Goal: Information Seeking & Learning: Learn about a topic

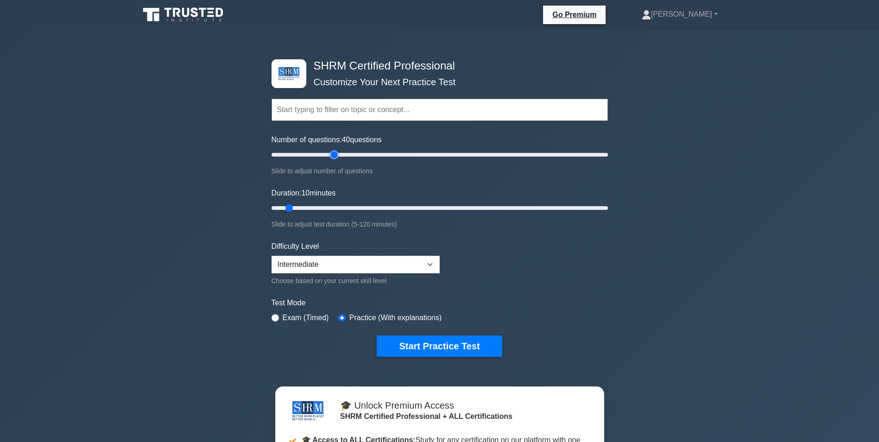
drag, startPoint x: 282, startPoint y: 157, endPoint x: 335, endPoint y: 155, distance: 52.9
type input "40"
click at [335, 155] on input "Number of questions: 40 questions" at bounding box center [440, 154] width 337 height 11
drag, startPoint x: 289, startPoint y: 206, endPoint x: 329, endPoint y: 203, distance: 39.5
type input "25"
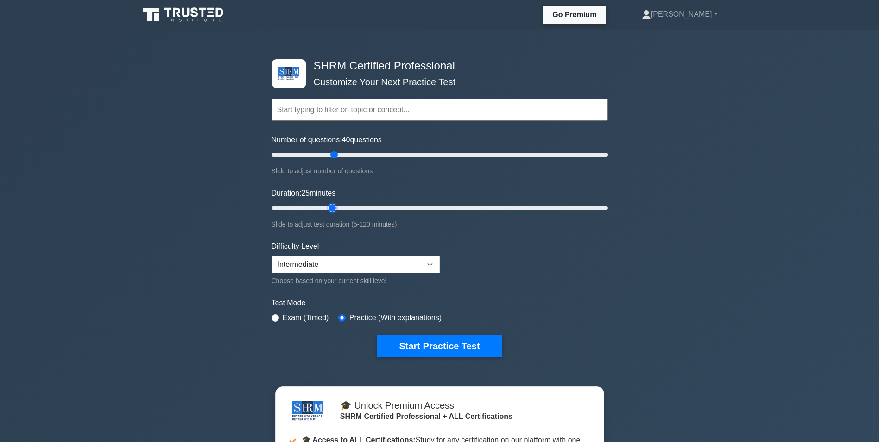
click at [329, 203] on input "Duration: 25 minutes" at bounding box center [440, 208] width 337 height 11
click at [455, 346] on button "Start Practice Test" at bounding box center [439, 346] width 125 height 21
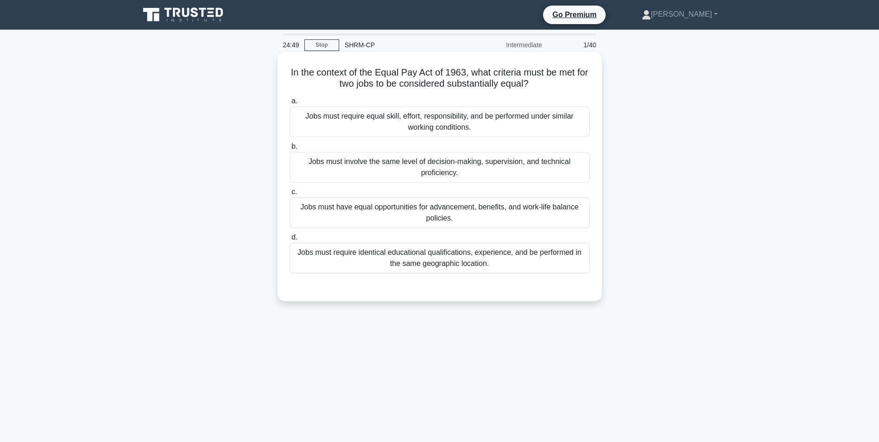
click at [485, 125] on div "Jobs must require equal skill, effort, responsibility, and be performed under s…" at bounding box center [440, 122] width 300 height 31
click at [290, 104] on input "a. Jobs must require equal skill, effort, responsibility, and be performed unde…" at bounding box center [290, 101] width 0 height 6
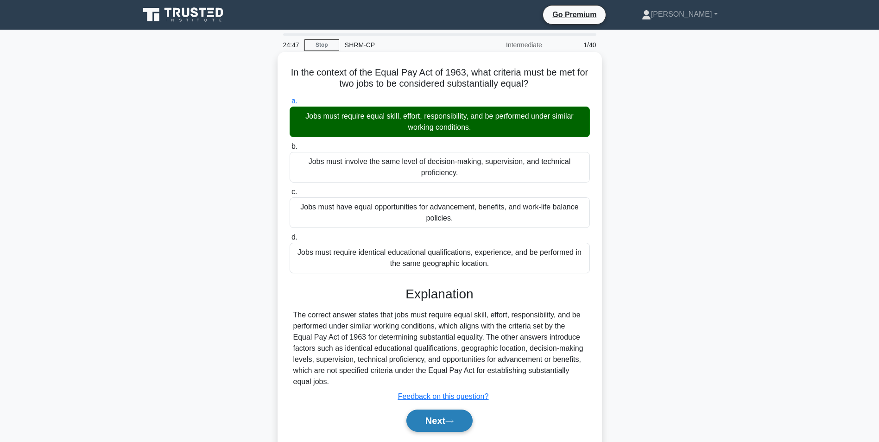
click at [451, 424] on icon at bounding box center [449, 421] width 8 height 5
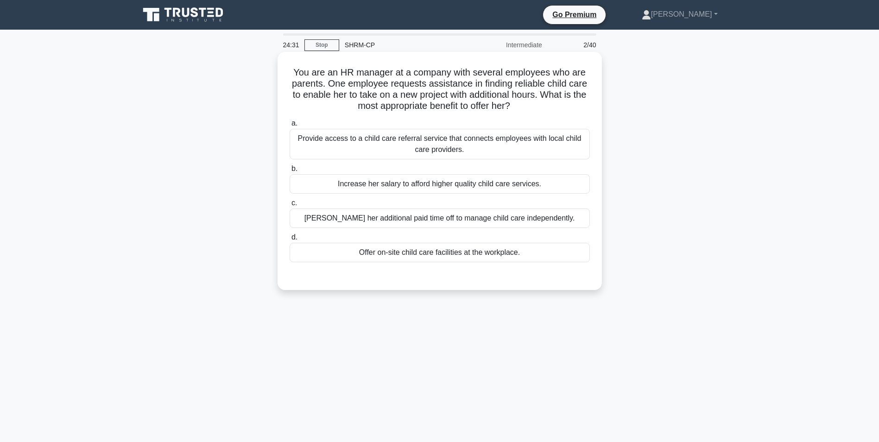
click at [509, 142] on div "Provide access to a child care referral service that connects employees with lo…" at bounding box center [440, 144] width 300 height 31
click at [290, 127] on input "a. Provide access to a child care referral service that connects employees with…" at bounding box center [290, 124] width 0 height 6
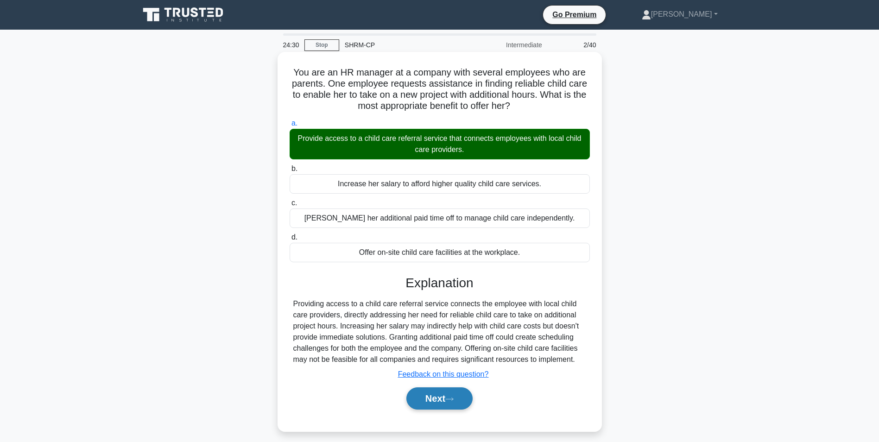
click at [448, 403] on button "Next" at bounding box center [440, 399] width 66 height 22
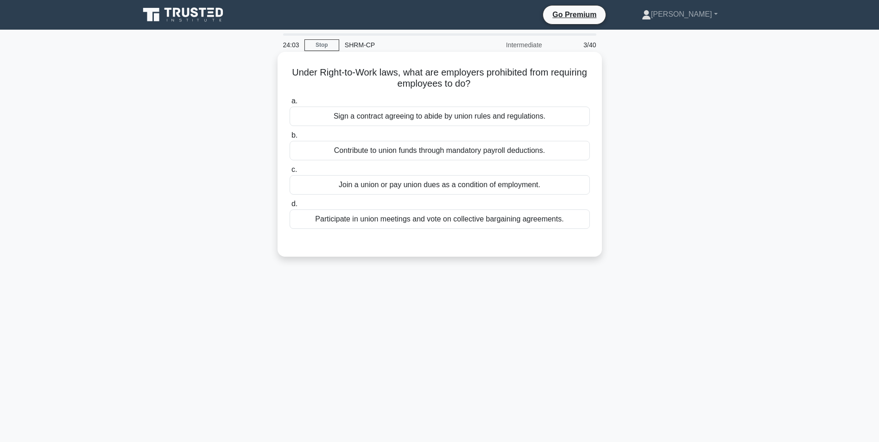
click at [486, 186] on div "Join a union or pay union dues as a condition of employment." at bounding box center [440, 184] width 300 height 19
click at [290, 173] on input "c. Join a union or pay union dues as a condition of employment." at bounding box center [290, 170] width 0 height 6
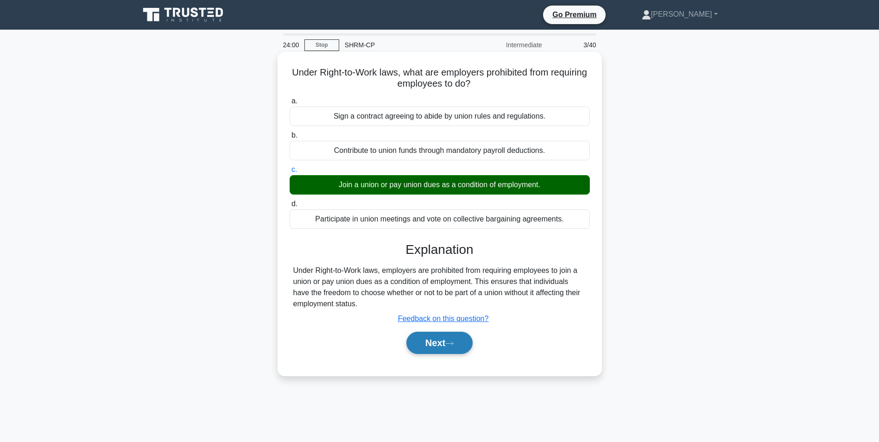
click at [459, 348] on button "Next" at bounding box center [440, 343] width 66 height 22
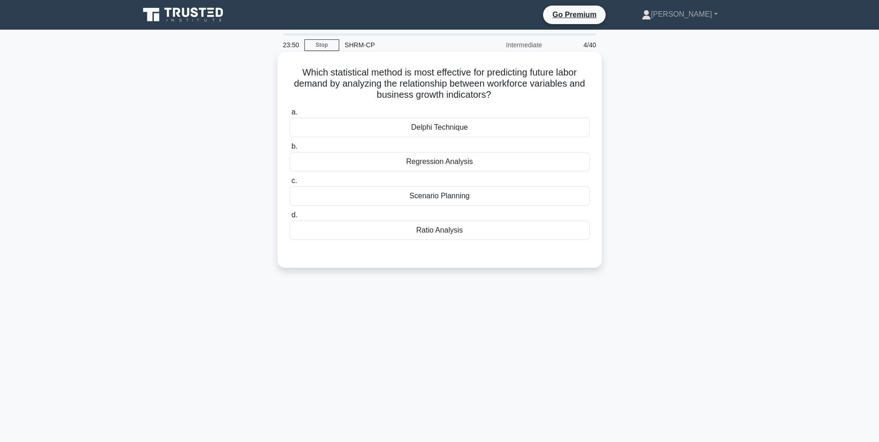
click at [466, 197] on div "Scenario Planning" at bounding box center [440, 195] width 300 height 19
click at [290, 184] on input "c. Scenario Planning" at bounding box center [290, 181] width 0 height 6
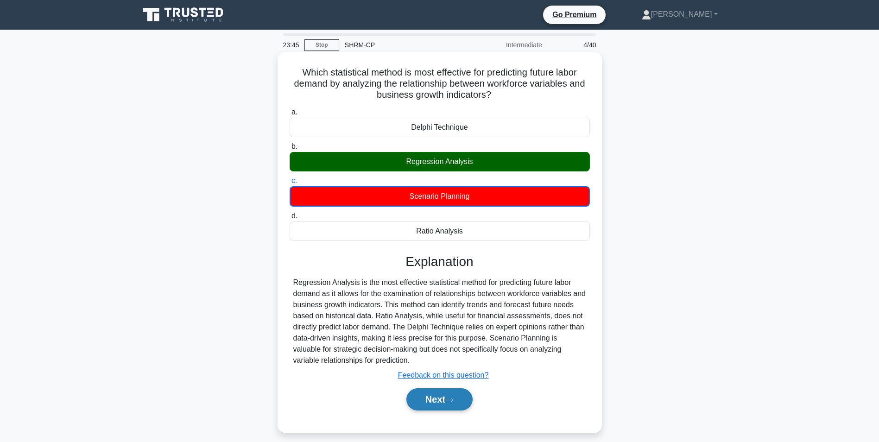
click at [445, 407] on button "Next" at bounding box center [440, 399] width 66 height 22
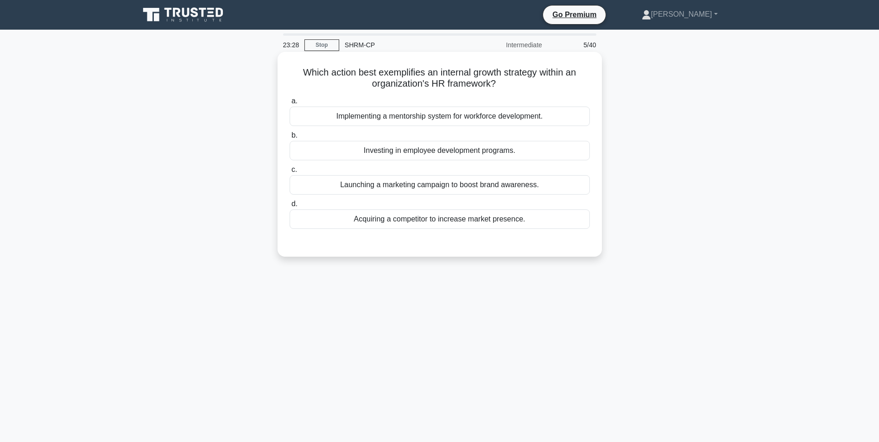
click at [476, 159] on div "Investing in employee development programs." at bounding box center [440, 150] width 300 height 19
click at [290, 139] on input "b. Investing in employee development programs." at bounding box center [290, 136] width 0 height 6
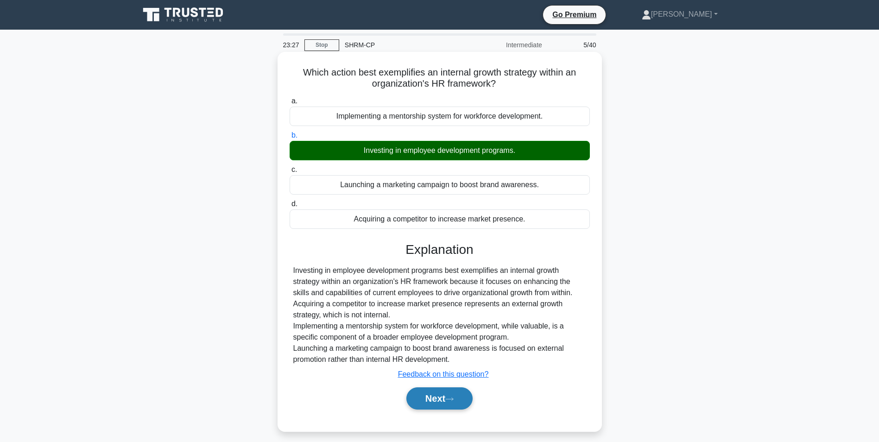
click at [436, 401] on button "Next" at bounding box center [440, 399] width 66 height 22
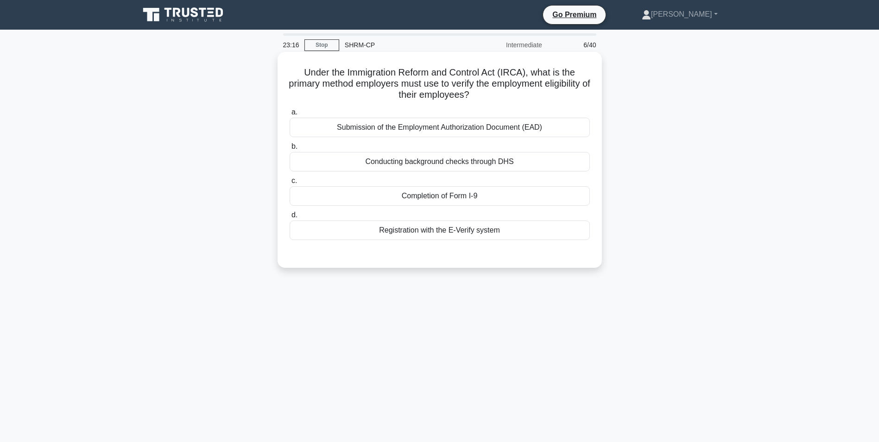
click at [476, 197] on div "Completion of Form I-9" at bounding box center [440, 195] width 300 height 19
click at [290, 184] on input "c. Completion of Form I-9" at bounding box center [290, 181] width 0 height 6
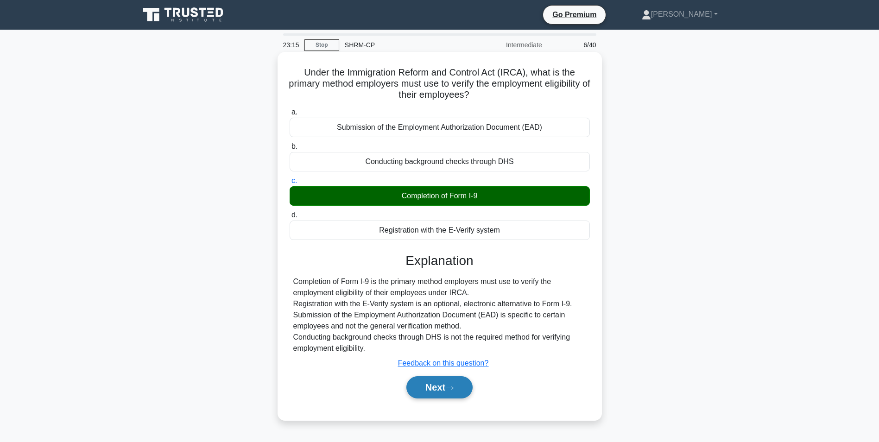
click at [437, 386] on button "Next" at bounding box center [440, 387] width 66 height 22
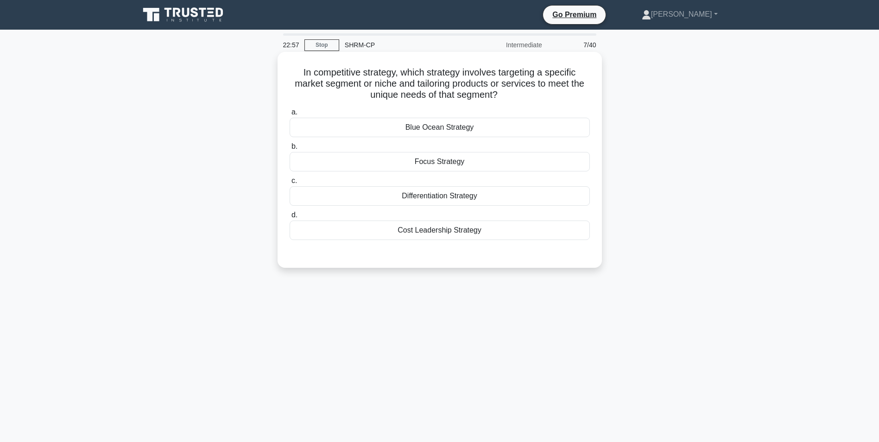
click at [463, 160] on div "Focus Strategy" at bounding box center [440, 161] width 300 height 19
click at [290, 150] on input "b. Focus Strategy" at bounding box center [290, 147] width 0 height 6
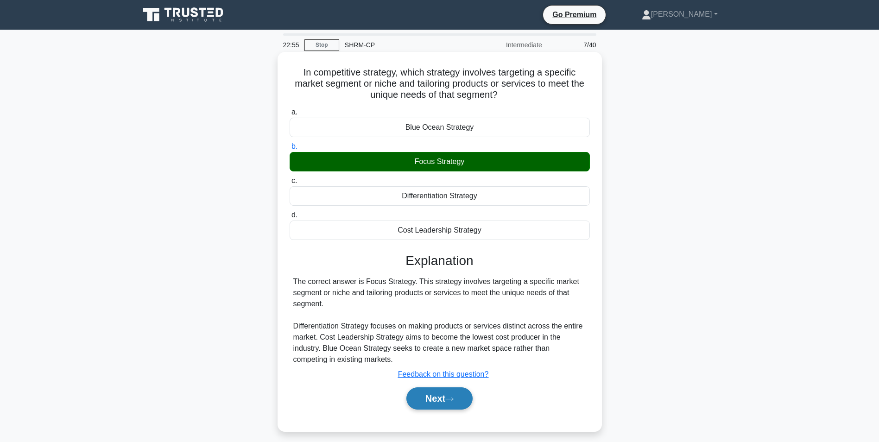
click at [458, 399] on button "Next" at bounding box center [440, 399] width 66 height 22
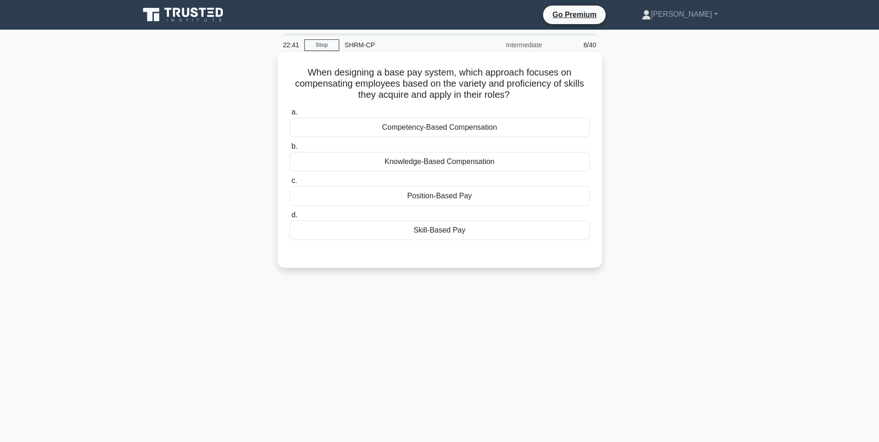
click at [414, 231] on div "Skill-Based Pay" at bounding box center [440, 230] width 300 height 19
click at [290, 218] on input "d. Skill-Based Pay" at bounding box center [290, 215] width 0 height 6
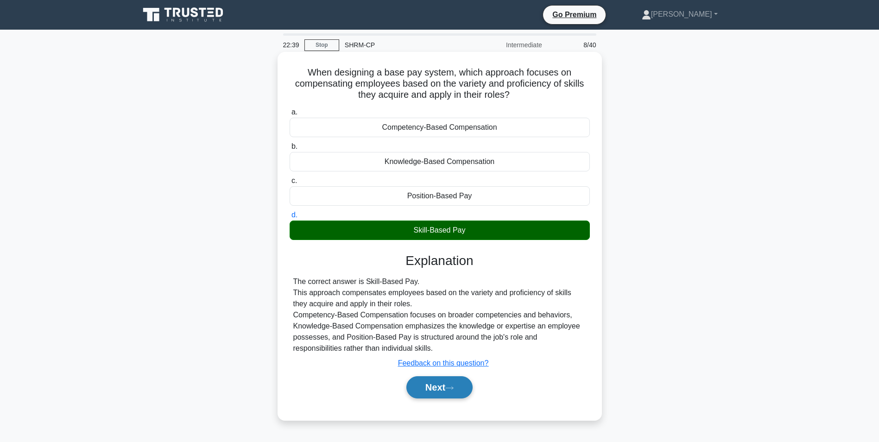
click at [452, 394] on button "Next" at bounding box center [440, 387] width 66 height 22
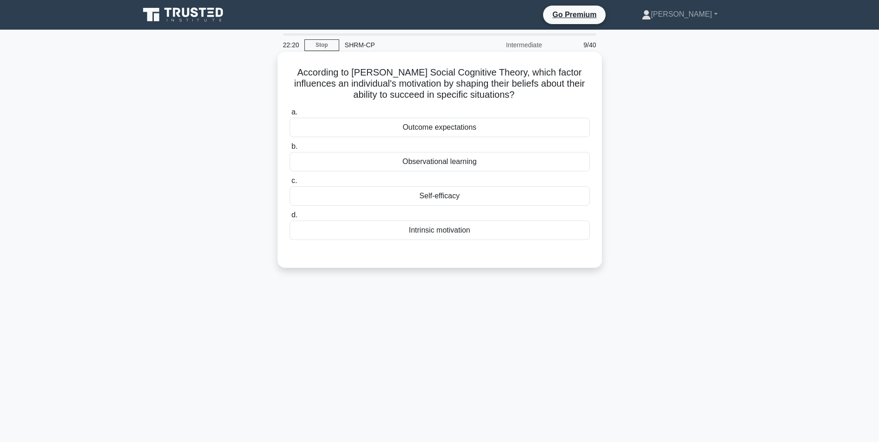
click at [461, 237] on div "Intrinsic motivation" at bounding box center [440, 230] width 300 height 19
click at [290, 218] on input "d. Intrinsic motivation" at bounding box center [290, 215] width 0 height 6
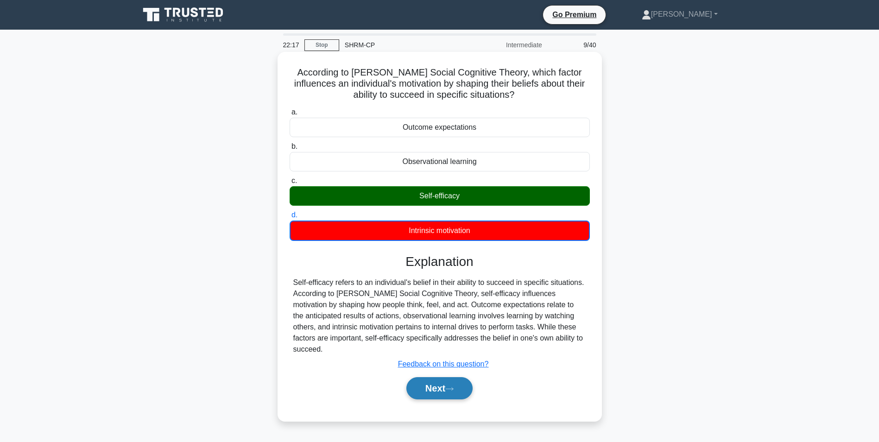
click at [437, 377] on button "Next" at bounding box center [440, 388] width 66 height 22
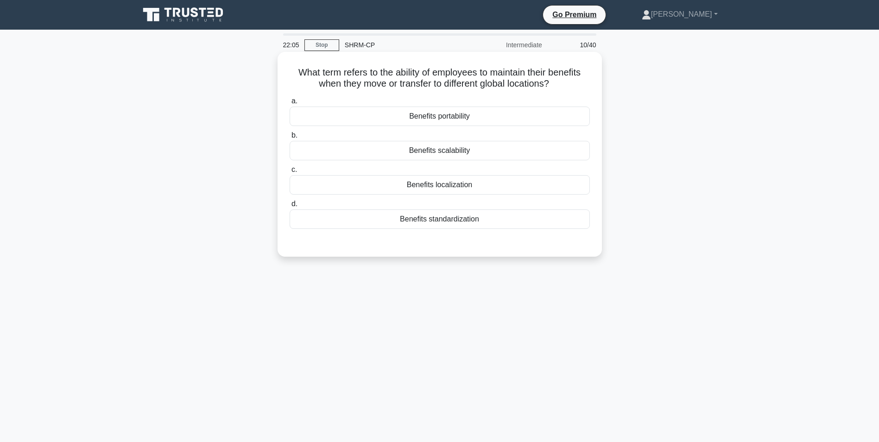
click at [467, 121] on div "Benefits portability" at bounding box center [440, 116] width 300 height 19
click at [290, 104] on input "a. Benefits portability" at bounding box center [290, 101] width 0 height 6
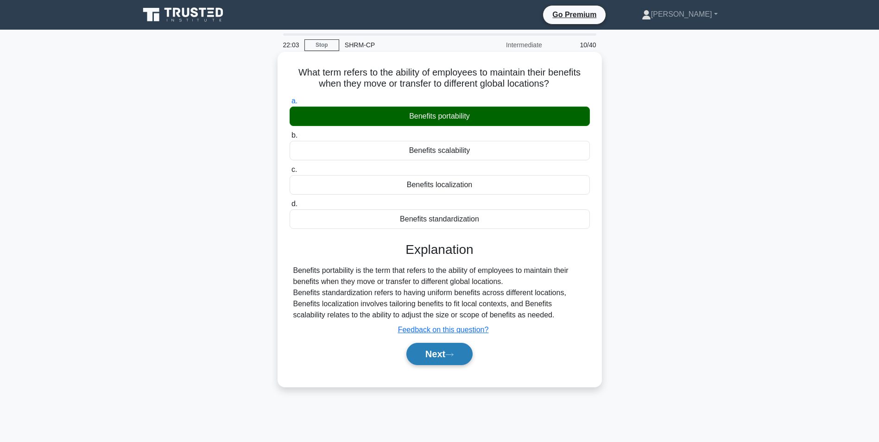
click at [438, 356] on button "Next" at bounding box center [440, 354] width 66 height 22
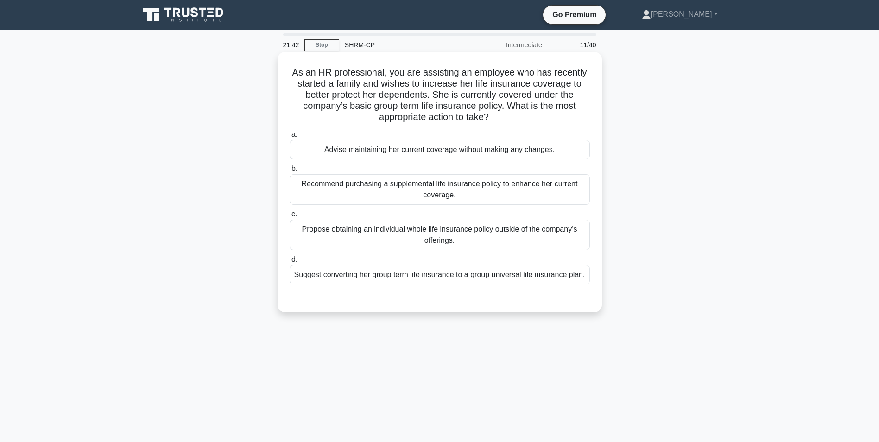
click at [484, 195] on div "Recommend purchasing a supplemental life insurance policy to enhance her curren…" at bounding box center [440, 189] width 300 height 31
click at [290, 172] on input "b. Recommend purchasing a supplemental life insurance policy to enhance her cur…" at bounding box center [290, 169] width 0 height 6
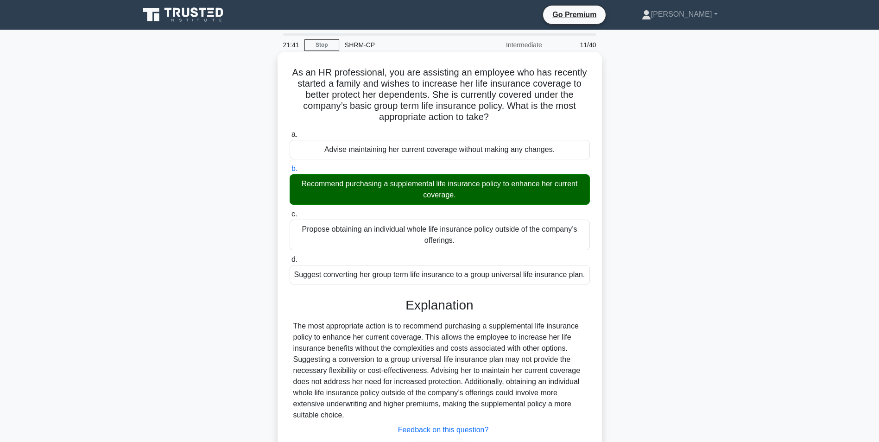
scroll to position [46, 0]
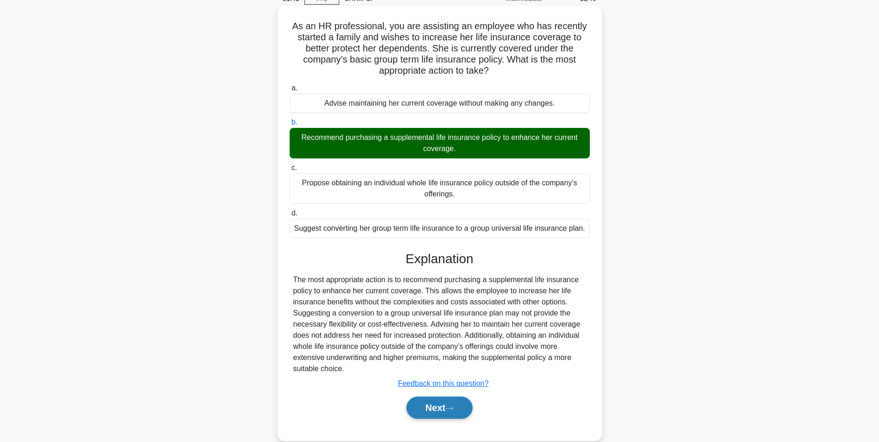
click at [454, 411] on icon at bounding box center [449, 408] width 8 height 5
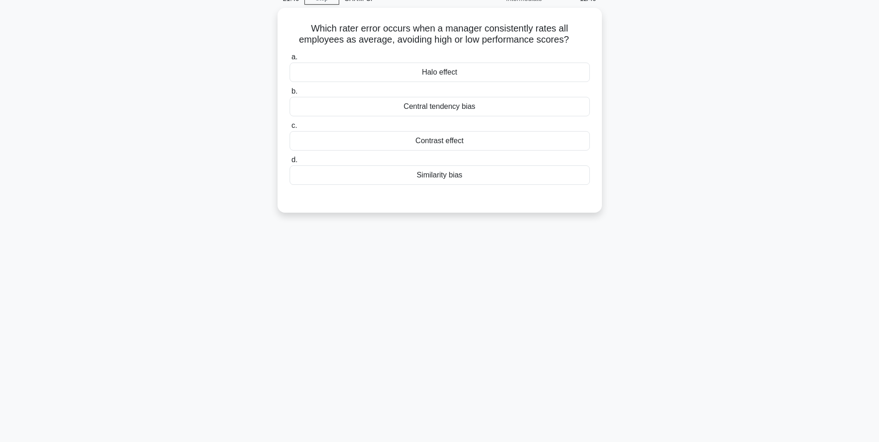
scroll to position [0, 0]
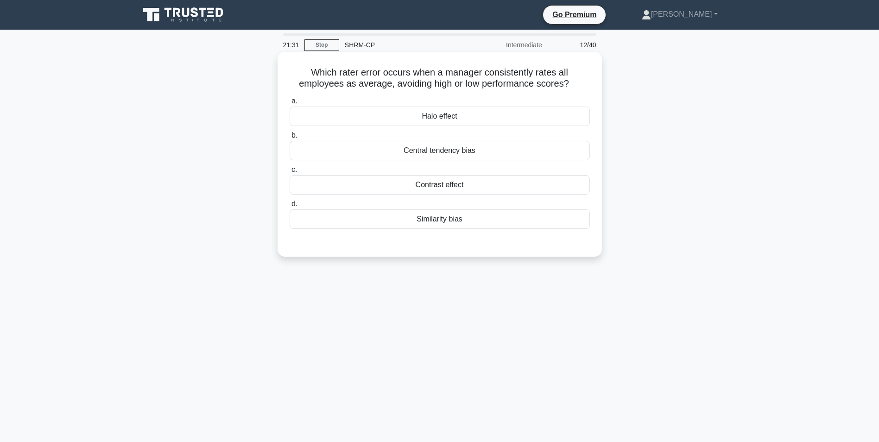
click at [450, 153] on div "Central tendency bias" at bounding box center [440, 150] width 300 height 19
click at [290, 139] on input "b. Central tendency bias" at bounding box center [290, 136] width 0 height 6
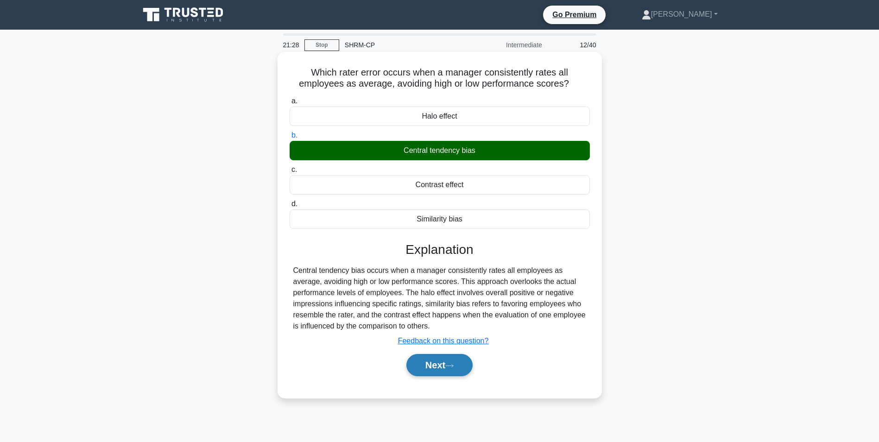
click at [442, 365] on button "Next" at bounding box center [440, 365] width 66 height 22
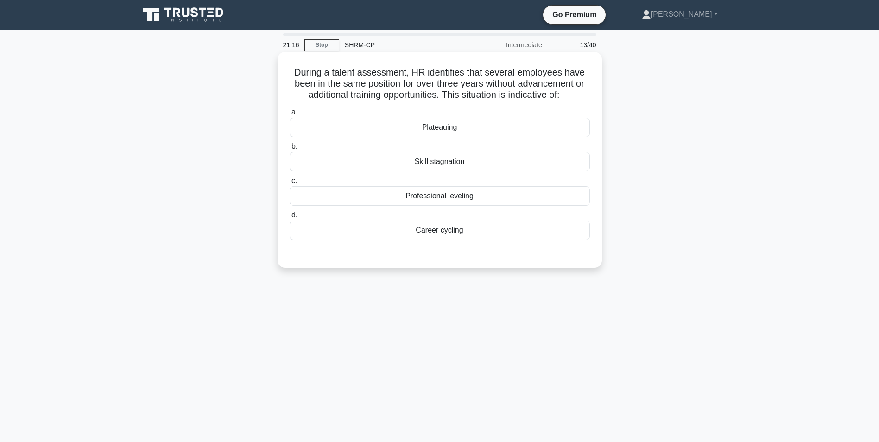
click at [462, 128] on div "Plateauing" at bounding box center [440, 127] width 300 height 19
click at [290, 115] on input "a. Plateauing" at bounding box center [290, 112] width 0 height 6
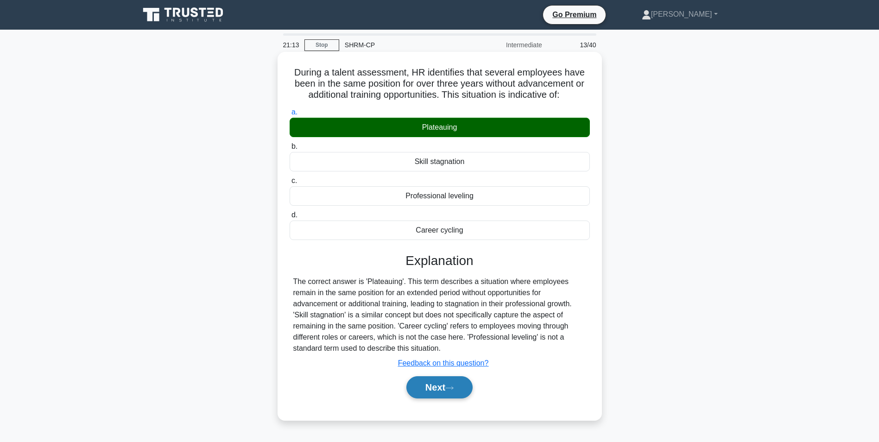
click at [459, 390] on button "Next" at bounding box center [440, 387] width 66 height 22
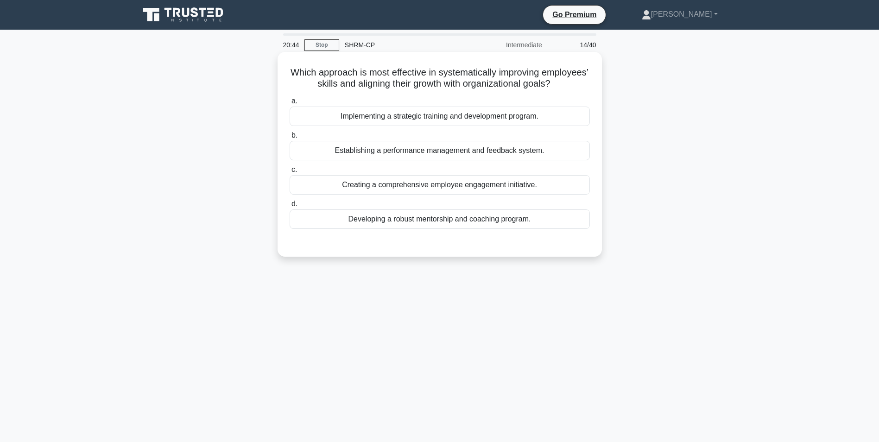
click at [482, 126] on div "Implementing a strategic training and development program." at bounding box center [440, 116] width 300 height 19
click at [290, 104] on input "a. Implementing a strategic training and development program." at bounding box center [290, 101] width 0 height 6
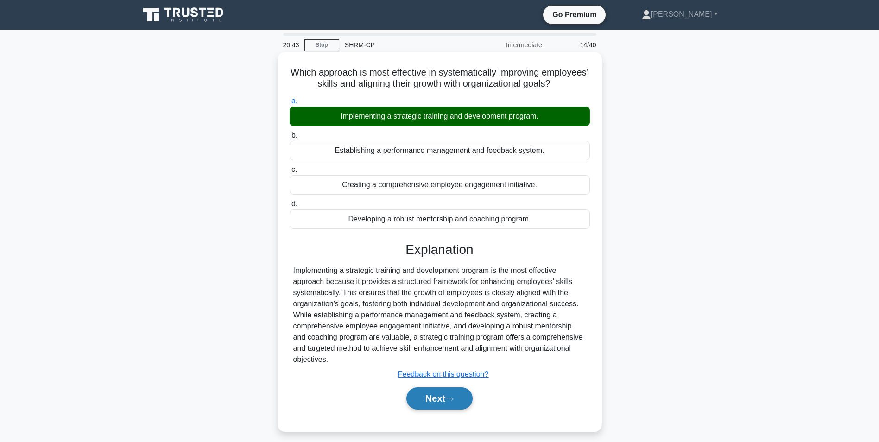
click at [459, 410] on button "Next" at bounding box center [440, 399] width 66 height 22
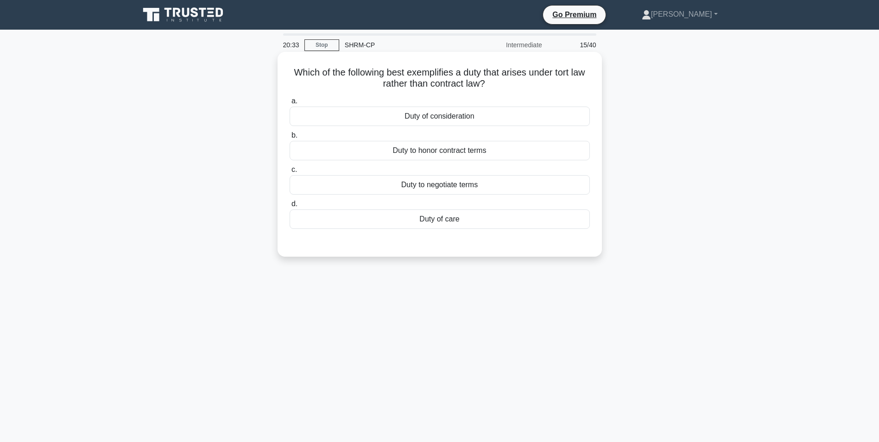
click at [474, 149] on div "Duty to honor contract terms" at bounding box center [440, 150] width 300 height 19
click at [290, 139] on input "b. Duty to honor contract terms" at bounding box center [290, 136] width 0 height 6
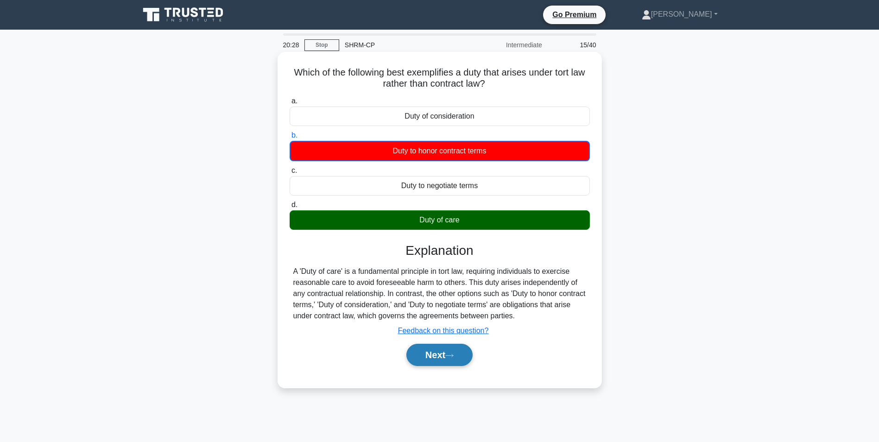
click at [433, 355] on button "Next" at bounding box center [440, 355] width 66 height 22
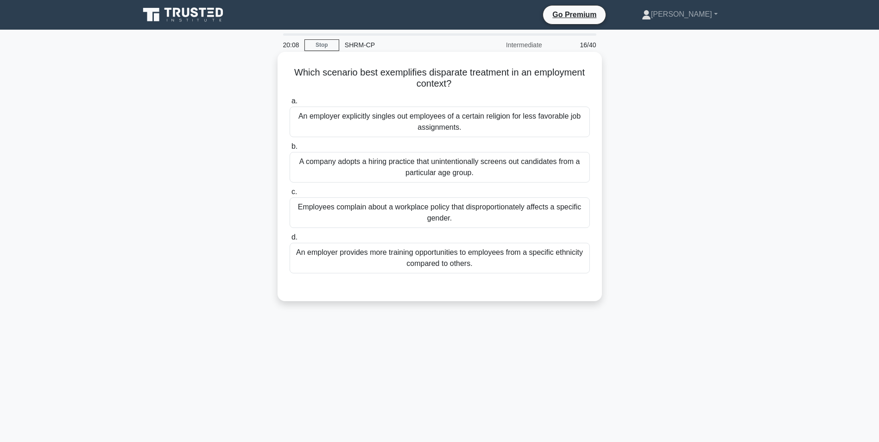
click at [498, 123] on div "An employer explicitly singles out employees of a certain religion for less fav…" at bounding box center [440, 122] width 300 height 31
click at [290, 104] on input "a. An employer explicitly singles out employees of a certain religion for less …" at bounding box center [290, 101] width 0 height 6
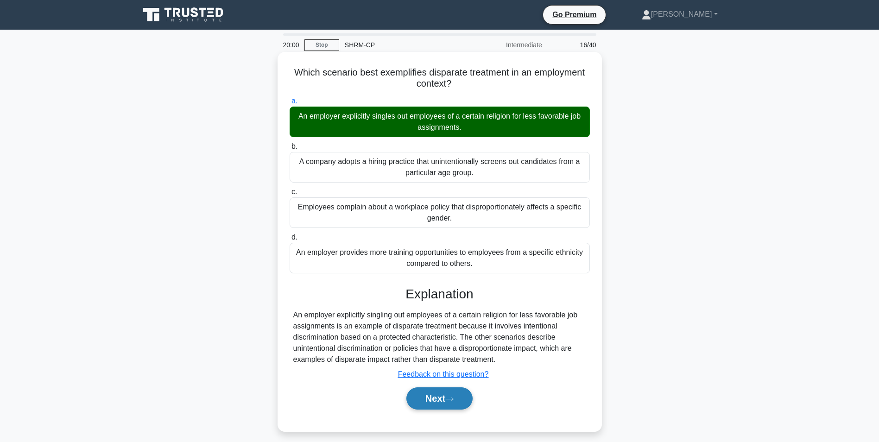
click at [454, 398] on icon at bounding box center [449, 399] width 8 height 5
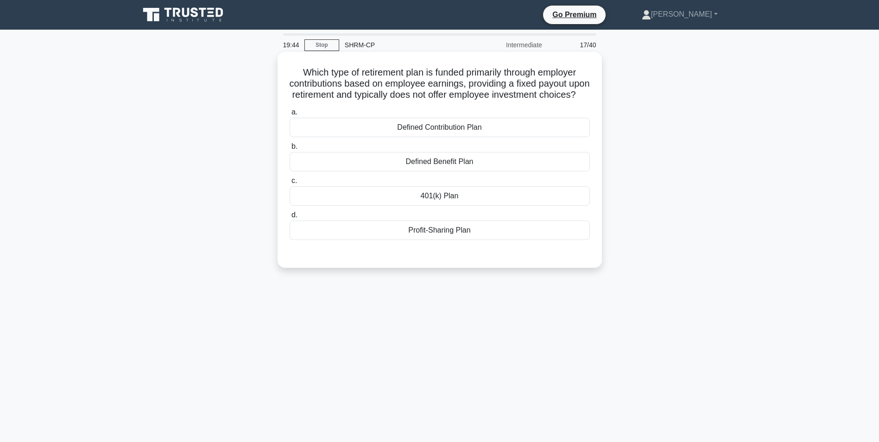
click at [450, 137] on div "Defined Contribution Plan" at bounding box center [440, 127] width 300 height 19
click at [290, 115] on input "a. Defined Contribution Plan" at bounding box center [290, 112] width 0 height 6
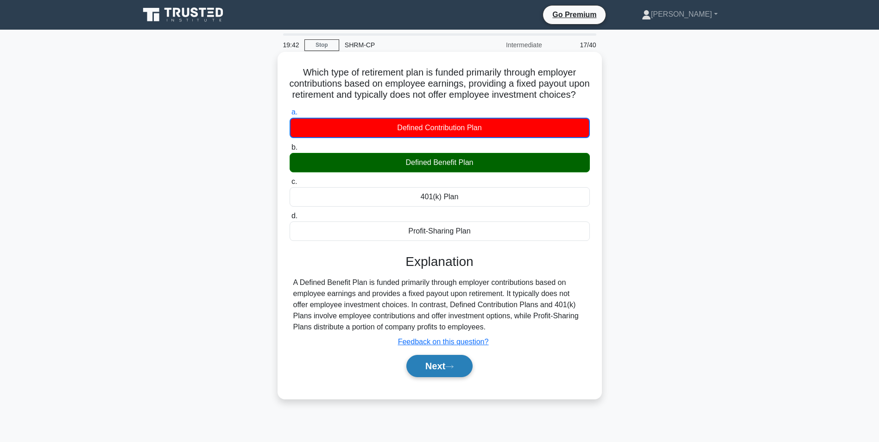
click at [451, 374] on button "Next" at bounding box center [440, 366] width 66 height 22
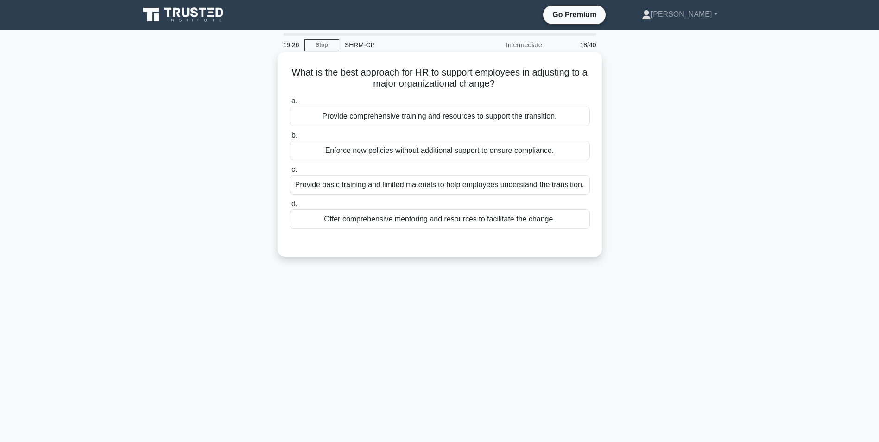
click at [480, 121] on div "Provide comprehensive training and resources to support the transition." at bounding box center [440, 116] width 300 height 19
click at [290, 104] on input "a. Provide comprehensive training and resources to support the transition." at bounding box center [290, 101] width 0 height 6
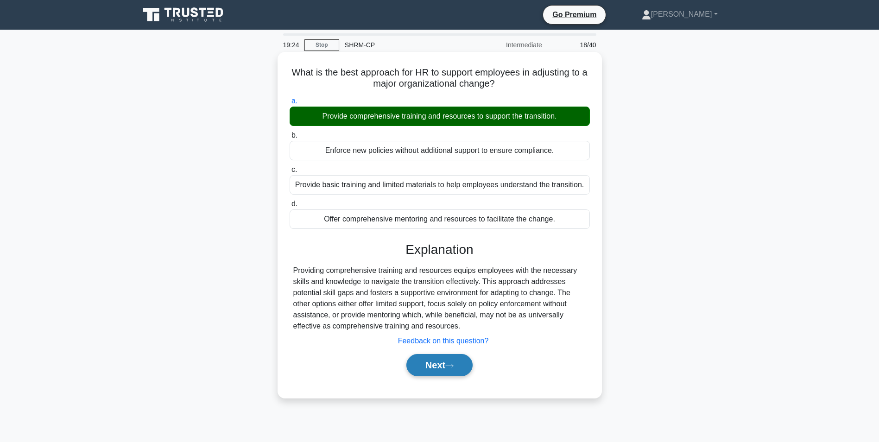
click at [438, 370] on button "Next" at bounding box center [440, 365] width 66 height 22
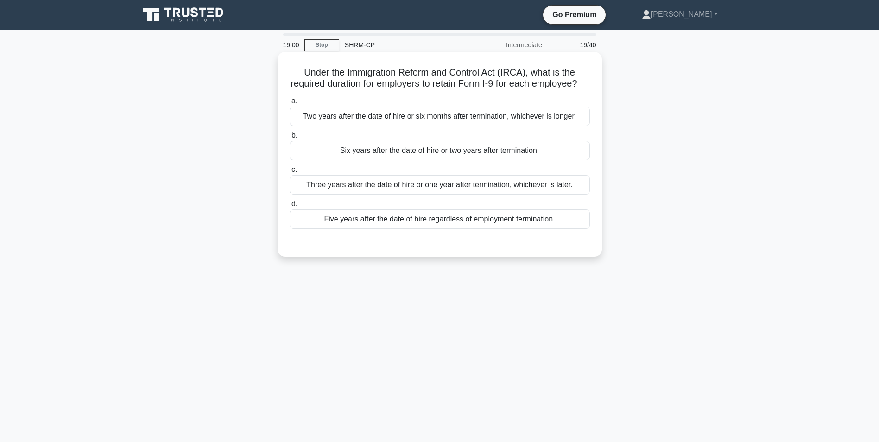
click at [516, 229] on div "Five years after the date of hire regardless of employment termination." at bounding box center [440, 219] width 300 height 19
click at [290, 207] on input "d. Five years after the date of hire regardless of employment termination." at bounding box center [290, 204] width 0 height 6
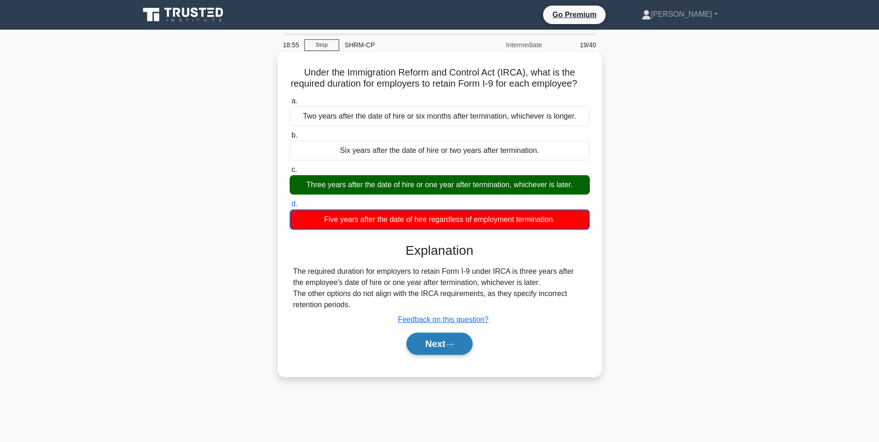
click at [464, 354] on button "Next" at bounding box center [440, 344] width 66 height 22
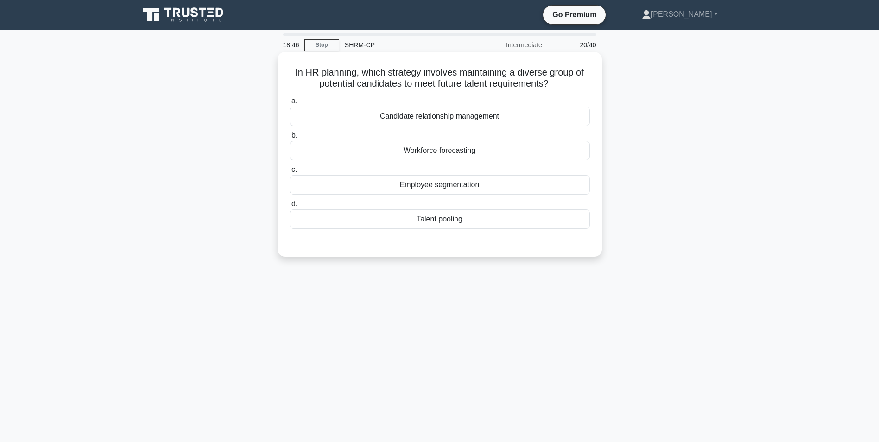
click at [445, 225] on div "Talent pooling" at bounding box center [440, 219] width 300 height 19
click at [290, 207] on input "d. Talent pooling" at bounding box center [290, 204] width 0 height 6
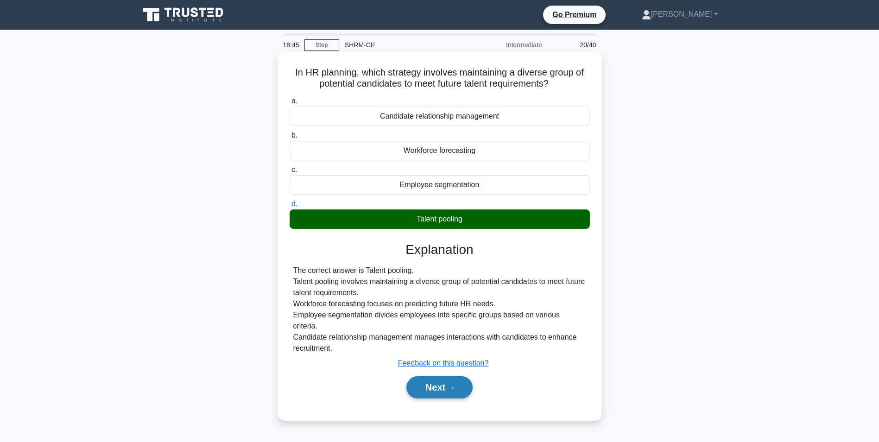
click at [449, 377] on button "Next" at bounding box center [440, 387] width 66 height 22
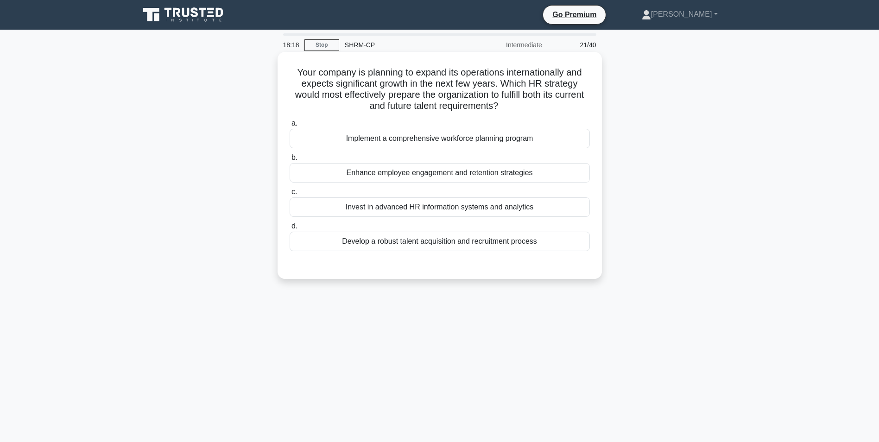
click at [489, 242] on div "Develop a robust talent acquisition and recruitment process" at bounding box center [440, 241] width 300 height 19
click at [290, 229] on input "d. Develop a robust talent acquisition and recruitment process" at bounding box center [290, 226] width 0 height 6
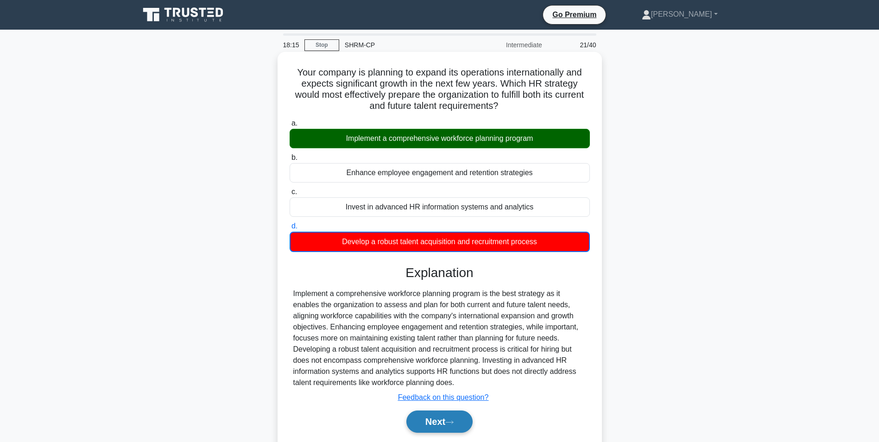
click at [453, 422] on icon at bounding box center [449, 422] width 7 height 3
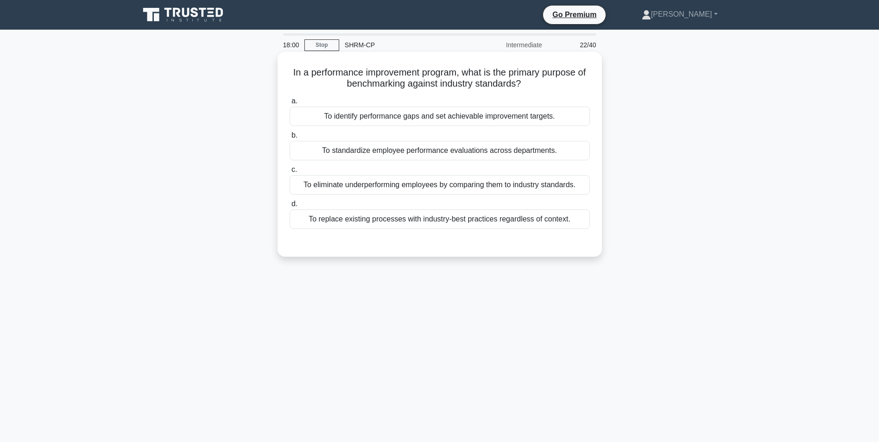
click at [497, 153] on div "To standardize employee performance evaluations across departments." at bounding box center [440, 150] width 300 height 19
click at [290, 139] on input "b. To standardize employee performance evaluations across departments." at bounding box center [290, 136] width 0 height 6
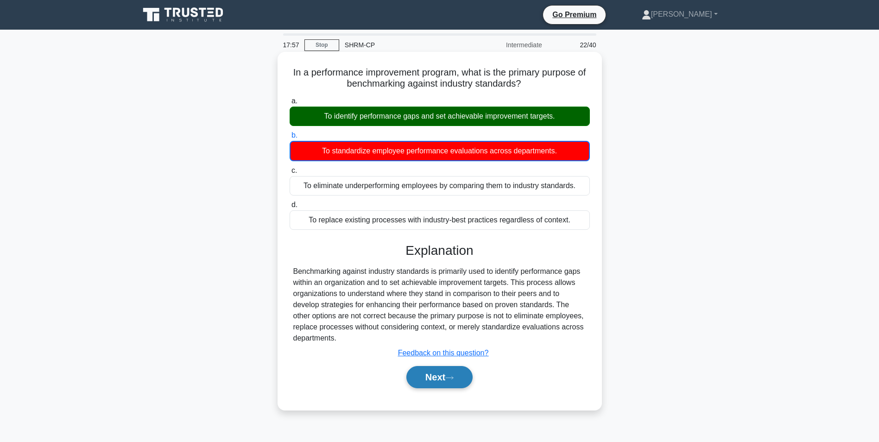
click at [471, 385] on button "Next" at bounding box center [440, 377] width 66 height 22
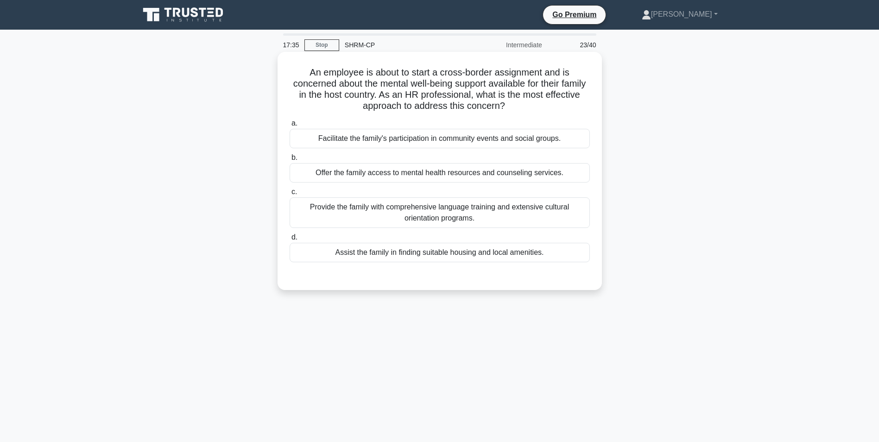
click at [542, 173] on div "Offer the family access to mental health resources and counseling services." at bounding box center [440, 172] width 300 height 19
click at [290, 161] on input "b. Offer the family access to mental health resources and counseling services." at bounding box center [290, 158] width 0 height 6
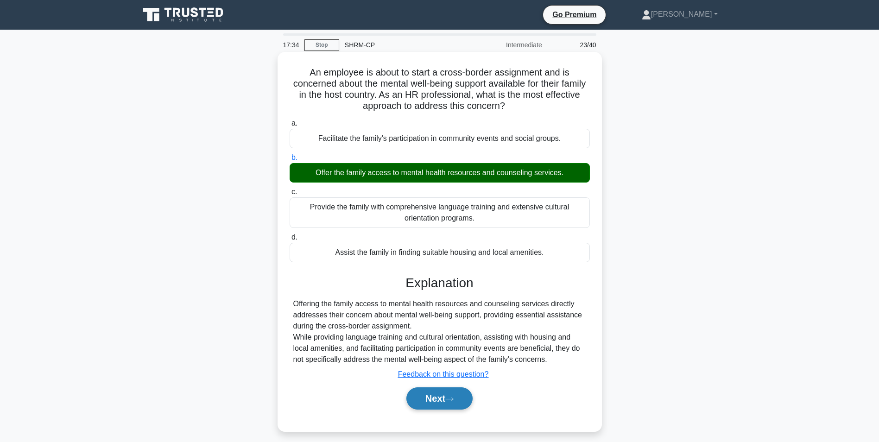
click at [434, 402] on button "Next" at bounding box center [440, 399] width 66 height 22
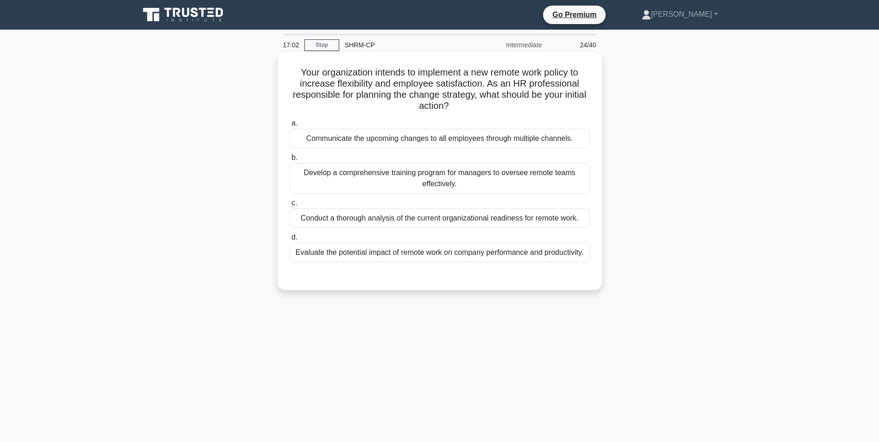
click at [498, 140] on div "Communicate the upcoming changes to all employees through multiple channels." at bounding box center [440, 138] width 300 height 19
click at [290, 127] on input "a. Communicate the upcoming changes to all employees through multiple channels." at bounding box center [290, 124] width 0 height 6
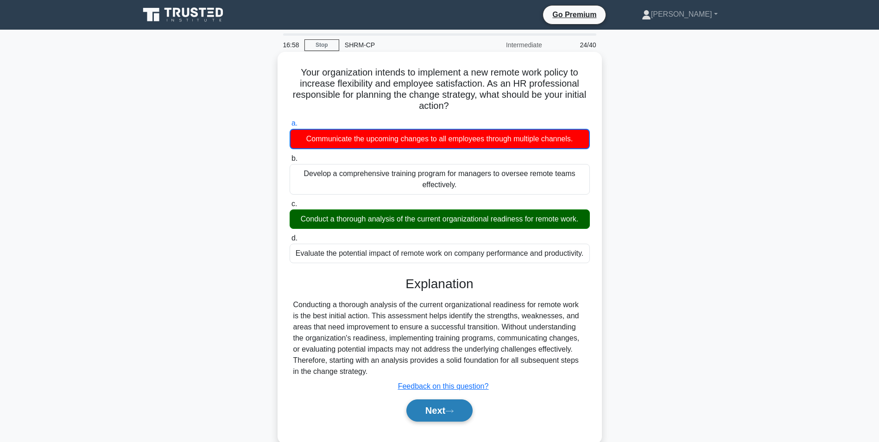
click at [459, 409] on button "Next" at bounding box center [440, 411] width 66 height 22
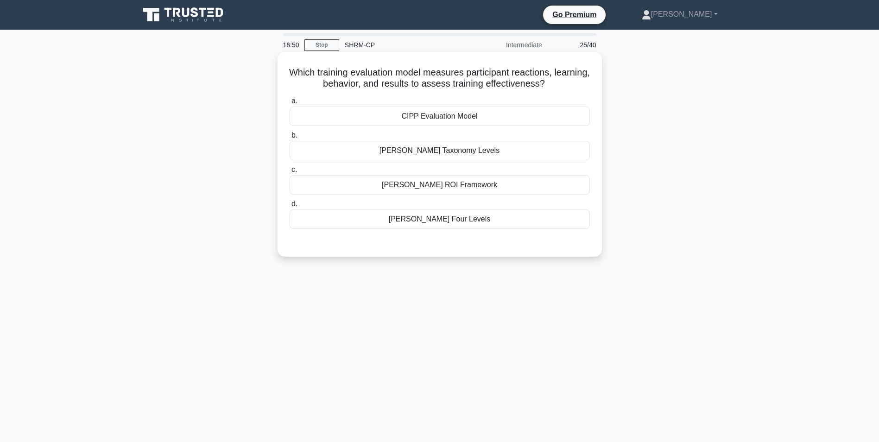
click at [484, 118] on div "CIPP Evaluation Model" at bounding box center [440, 116] width 300 height 19
click at [290, 104] on input "a. CIPP Evaluation Model" at bounding box center [290, 101] width 0 height 6
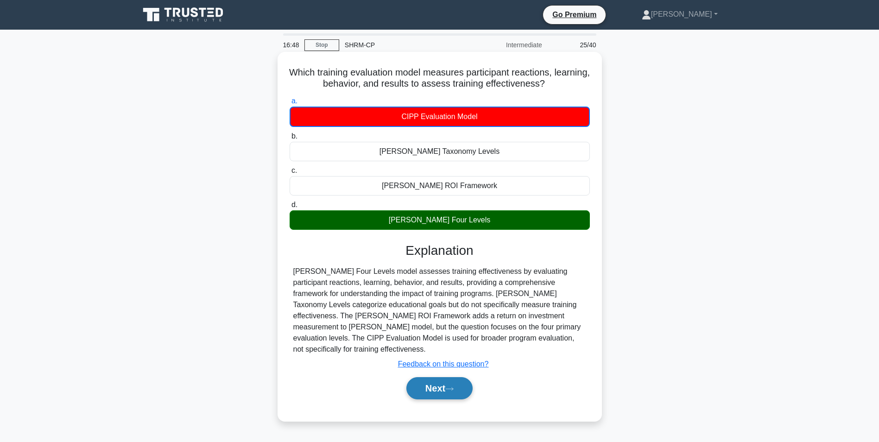
click at [462, 377] on button "Next" at bounding box center [440, 388] width 66 height 22
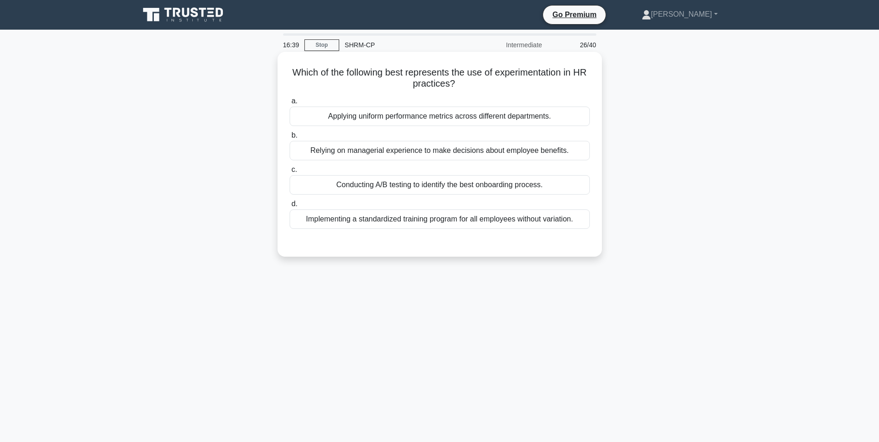
click at [496, 189] on div "Conducting A/B testing to identify the best onboarding process." at bounding box center [440, 184] width 300 height 19
click at [290, 173] on input "c. Conducting A/B testing to identify the best onboarding process." at bounding box center [290, 170] width 0 height 6
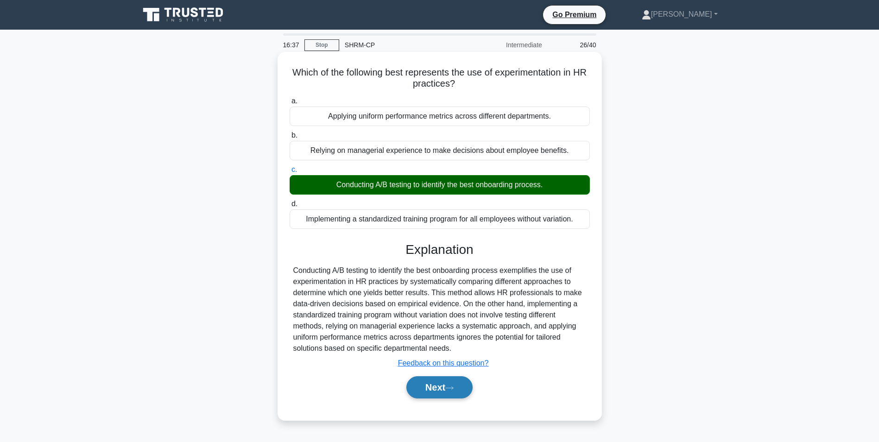
click at [429, 388] on button "Next" at bounding box center [440, 387] width 66 height 22
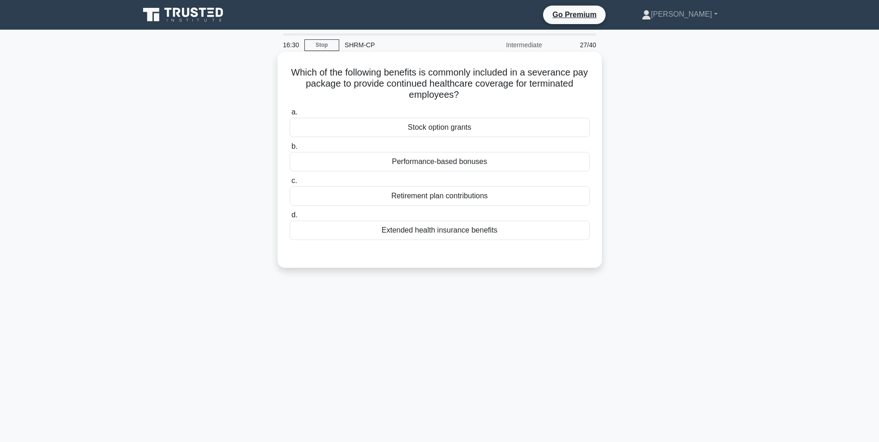
click at [456, 231] on div "Extended health insurance benefits" at bounding box center [440, 230] width 300 height 19
click at [290, 218] on input "d. Extended health insurance benefits" at bounding box center [290, 215] width 0 height 6
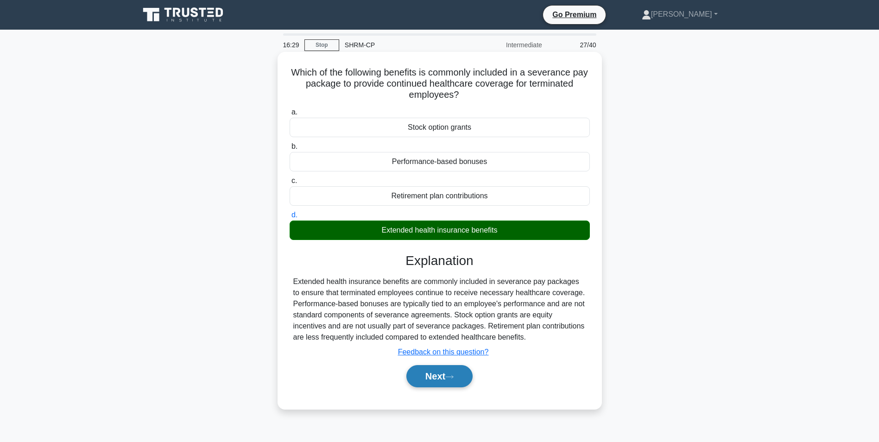
click at [433, 376] on button "Next" at bounding box center [440, 376] width 66 height 22
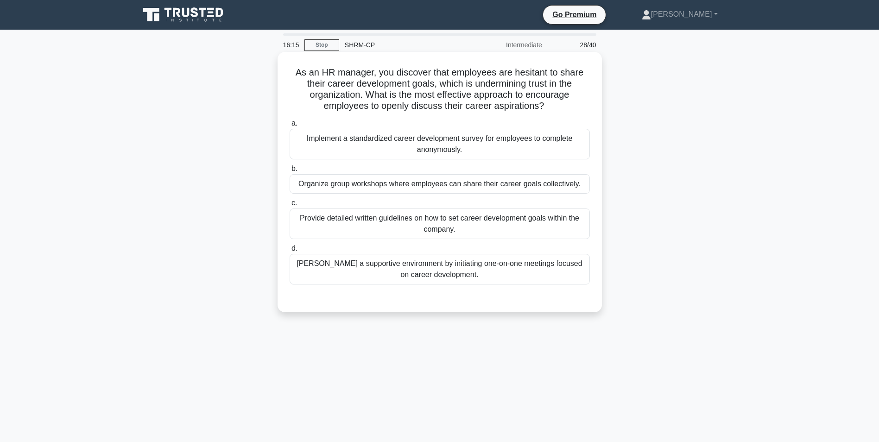
click at [473, 273] on div "Foster a supportive environment by initiating one-on-one meetings focused on ca…" at bounding box center [440, 269] width 300 height 31
click at [290, 252] on input "d. Foster a supportive environment by initiating one-on-one meetings focused on…" at bounding box center [290, 249] width 0 height 6
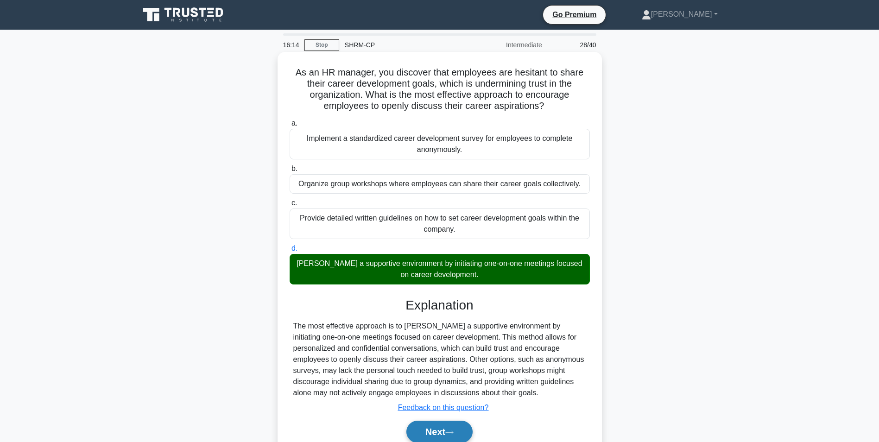
click at [449, 433] on button "Next" at bounding box center [440, 432] width 66 height 22
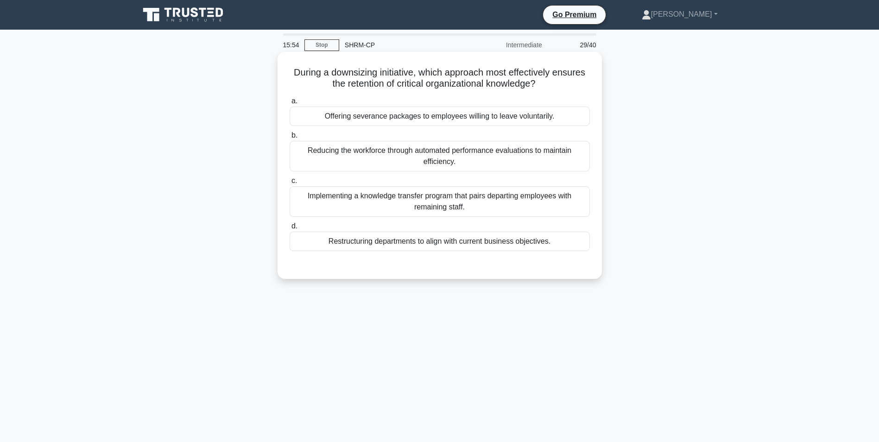
click at [460, 207] on div "Implementing a knowledge transfer program that pairs departing employees with r…" at bounding box center [440, 201] width 300 height 31
click at [290, 184] on input "c. Implementing a knowledge transfer program that pairs departing employees wit…" at bounding box center [290, 181] width 0 height 6
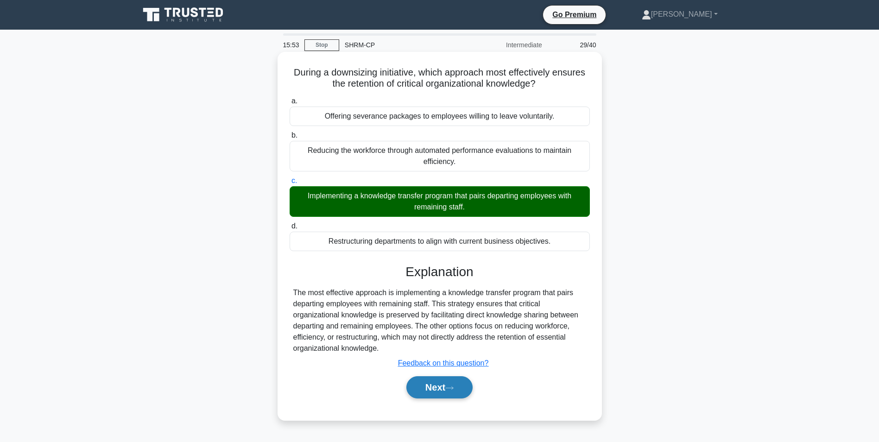
click at [425, 384] on button "Next" at bounding box center [440, 387] width 66 height 22
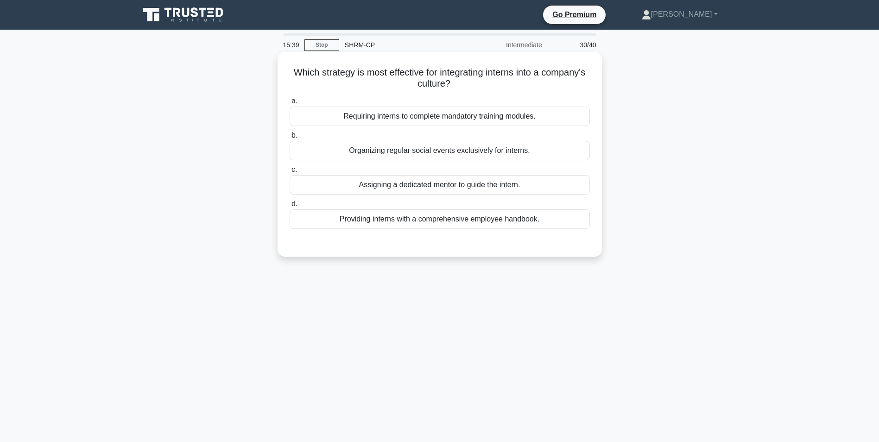
click at [465, 187] on div "Assigning a dedicated mentor to guide the intern." at bounding box center [440, 184] width 300 height 19
click at [290, 173] on input "c. Assigning a dedicated mentor to guide the intern." at bounding box center [290, 170] width 0 height 6
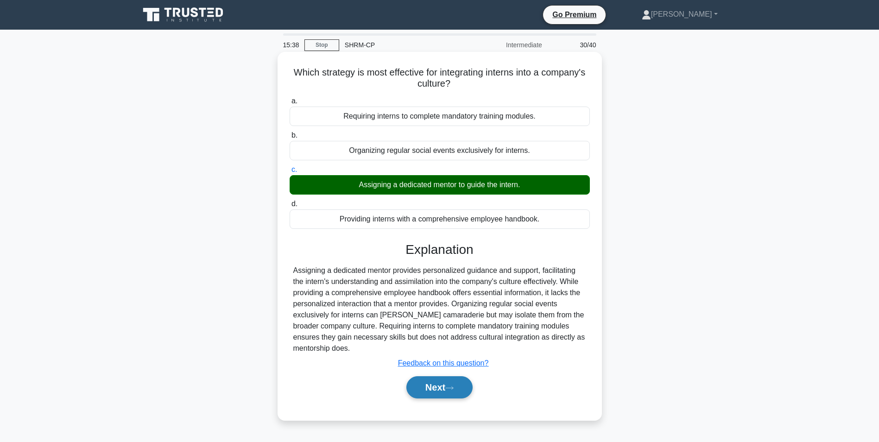
click at [449, 382] on button "Next" at bounding box center [440, 387] width 66 height 22
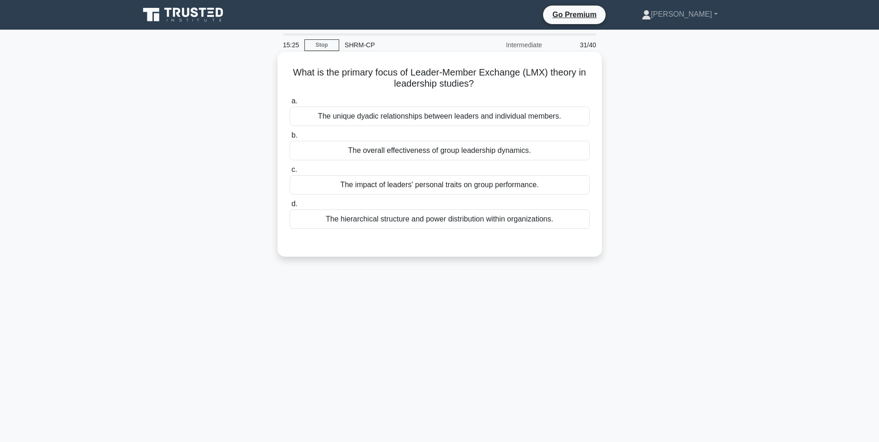
click at [512, 116] on div "The unique dyadic relationships between leaders and individual members." at bounding box center [440, 116] width 300 height 19
click at [290, 104] on input "a. The unique dyadic relationships between leaders and individual members." at bounding box center [290, 101] width 0 height 6
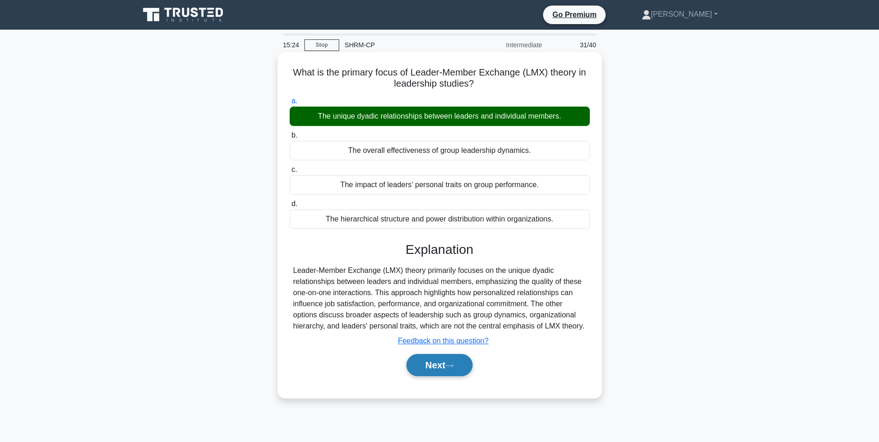
click at [451, 365] on icon at bounding box center [449, 365] width 8 height 5
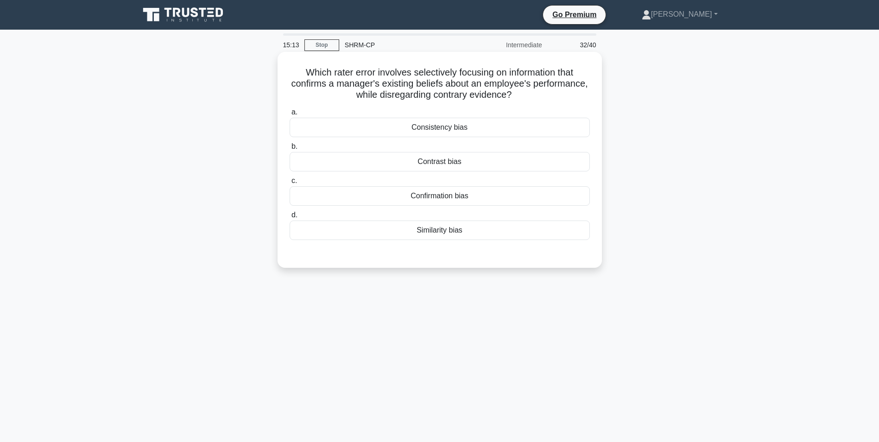
click at [458, 193] on div "Confirmation bias" at bounding box center [440, 195] width 300 height 19
click at [290, 184] on input "c. Confirmation bias" at bounding box center [290, 181] width 0 height 6
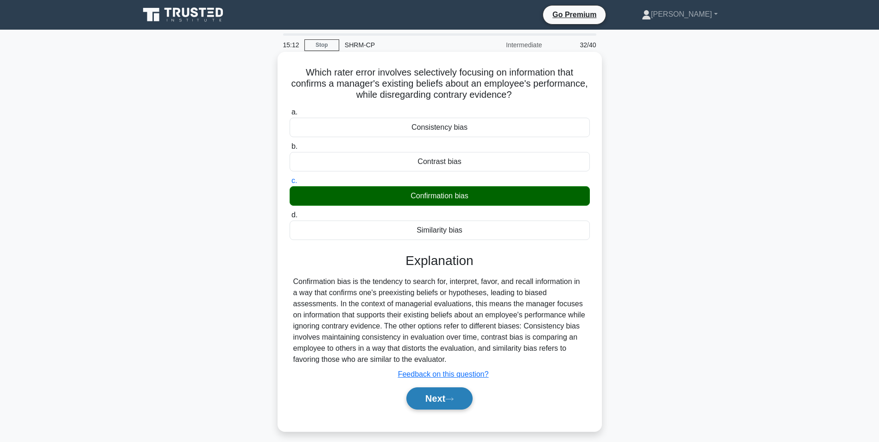
click at [436, 397] on button "Next" at bounding box center [440, 399] width 66 height 22
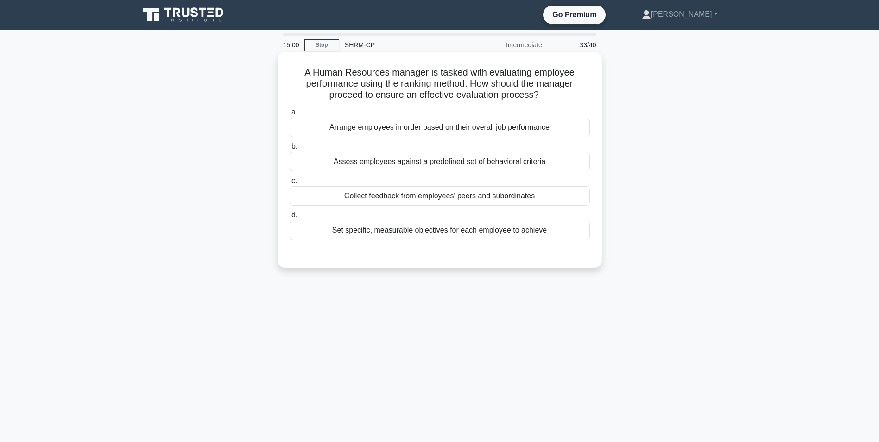
click at [507, 165] on div "Assess employees against a predefined set of behavioral criteria" at bounding box center [440, 161] width 300 height 19
click at [290, 150] on input "b. Assess employees against a predefined set of behavioral criteria" at bounding box center [290, 147] width 0 height 6
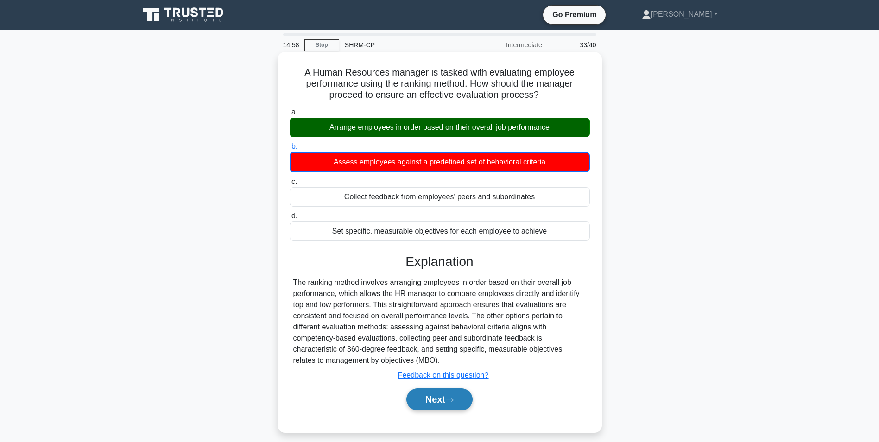
click at [471, 393] on button "Next" at bounding box center [440, 399] width 66 height 22
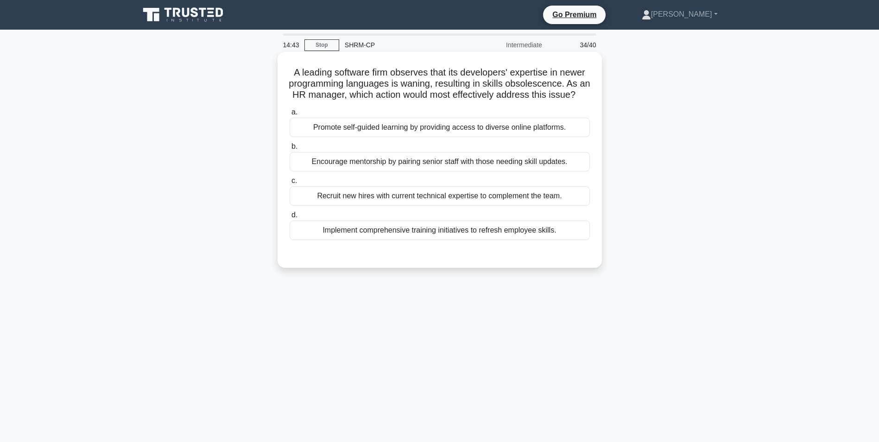
click at [503, 240] on div "Implement comprehensive training initiatives to refresh employee skills." at bounding box center [440, 230] width 300 height 19
click at [290, 218] on input "d. Implement comprehensive training initiatives to refresh employee skills." at bounding box center [290, 215] width 0 height 6
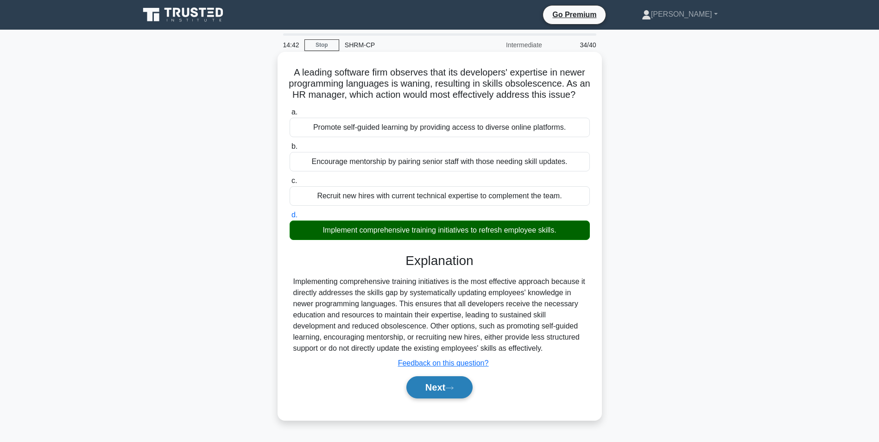
click at [445, 394] on button "Next" at bounding box center [440, 387] width 66 height 22
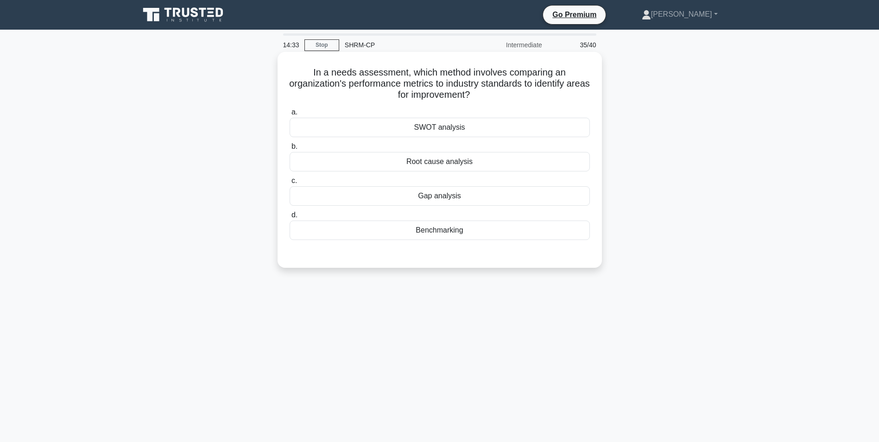
click at [464, 234] on div "Benchmarking" at bounding box center [440, 230] width 300 height 19
click at [290, 218] on input "d. Benchmarking" at bounding box center [290, 215] width 0 height 6
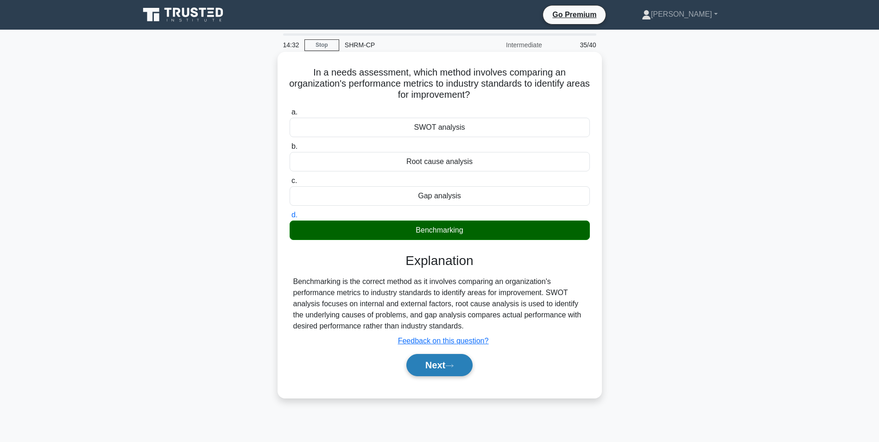
click at [433, 364] on button "Next" at bounding box center [440, 365] width 66 height 22
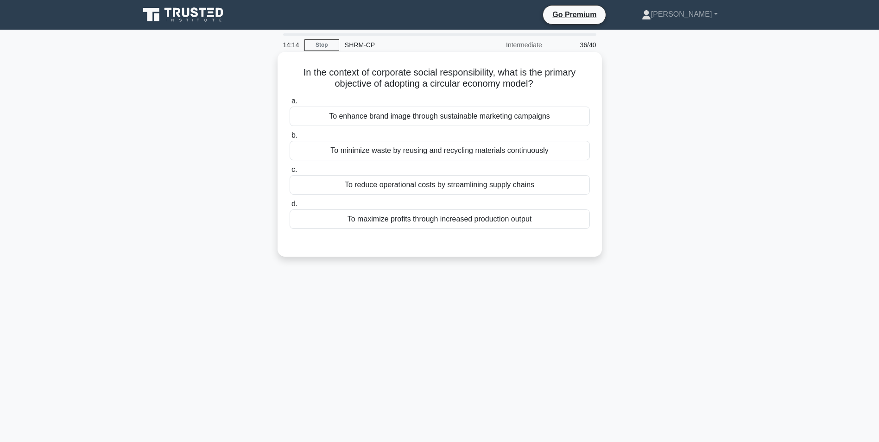
click at [457, 119] on div "To enhance brand image through sustainable marketing campaigns" at bounding box center [440, 116] width 300 height 19
click at [290, 104] on input "a. To enhance brand image through sustainable marketing campaigns" at bounding box center [290, 101] width 0 height 6
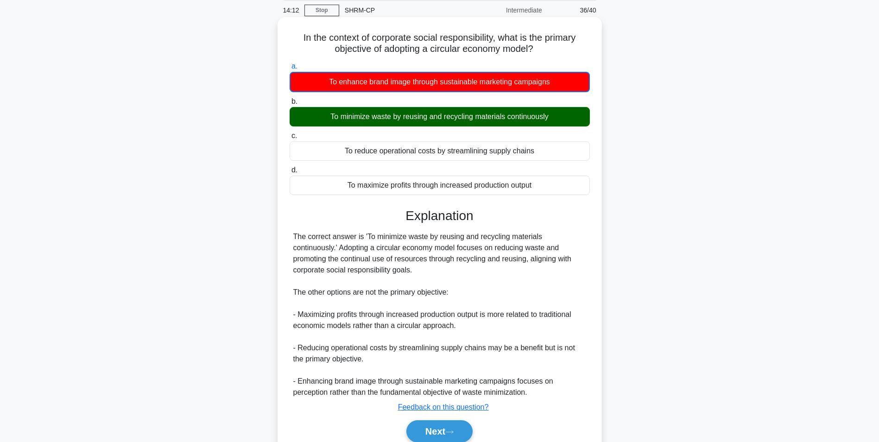
scroll to position [75, 0]
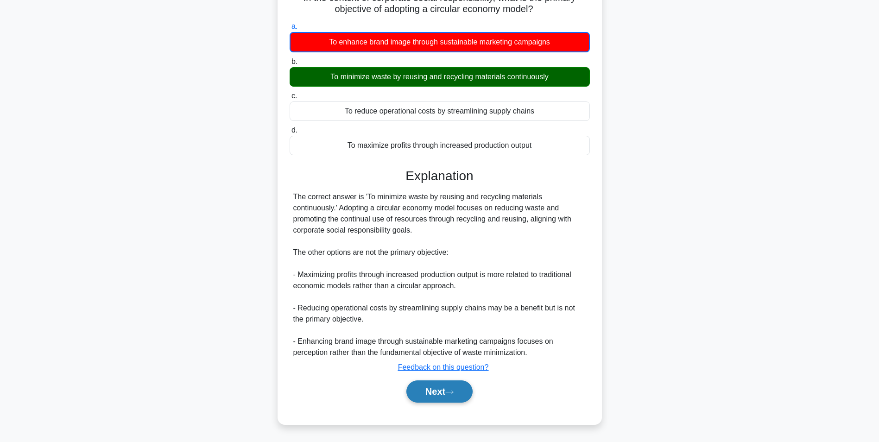
click at [439, 386] on button "Next" at bounding box center [440, 392] width 66 height 22
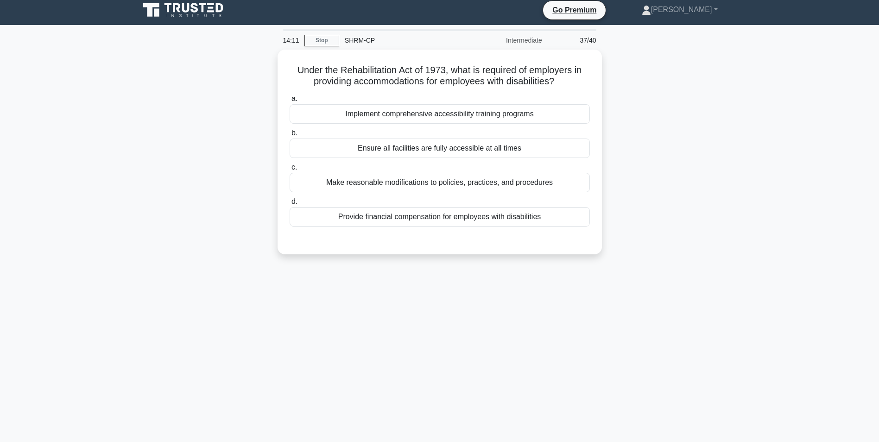
scroll to position [0, 0]
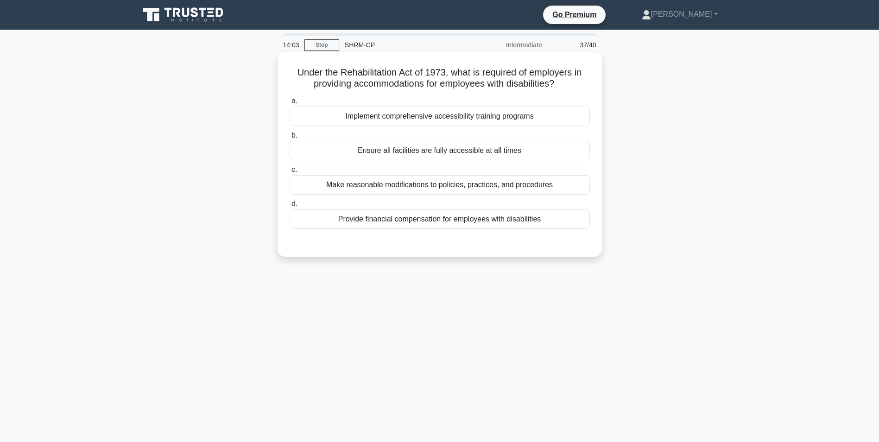
click at [515, 189] on div "Make reasonable modifications to policies, practices, and procedures" at bounding box center [440, 184] width 300 height 19
click at [290, 173] on input "c. Make reasonable modifications to policies, practices, and procedures" at bounding box center [290, 170] width 0 height 6
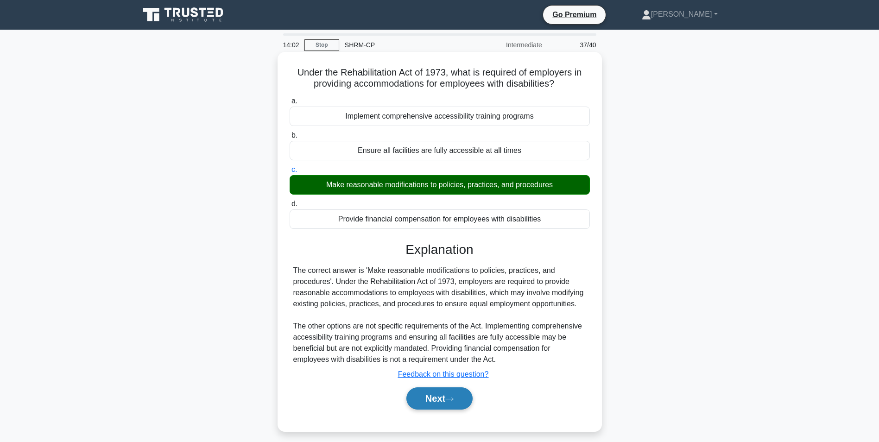
click at [429, 392] on button "Next" at bounding box center [440, 399] width 66 height 22
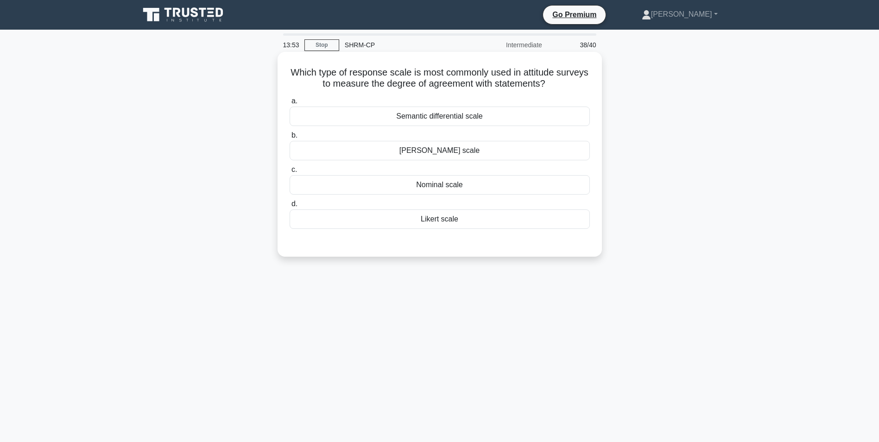
click at [462, 219] on div "Likert scale" at bounding box center [440, 219] width 300 height 19
click at [290, 207] on input "d. Likert scale" at bounding box center [290, 204] width 0 height 6
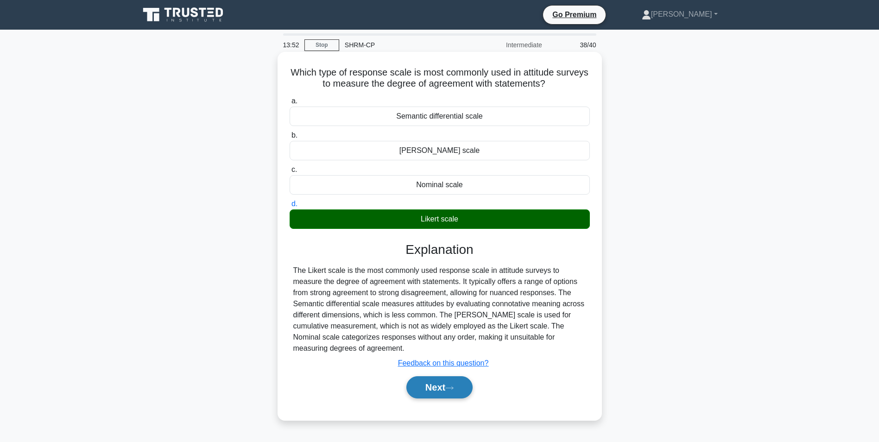
click at [422, 377] on button "Next" at bounding box center [440, 387] width 66 height 22
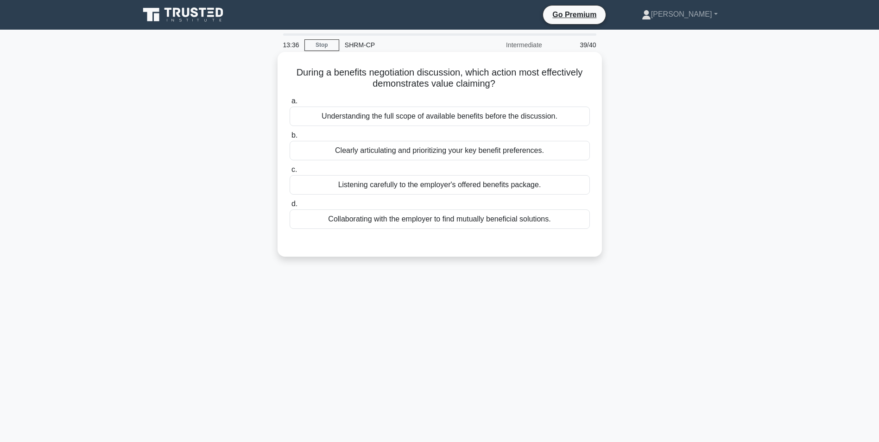
click at [466, 114] on div "Understanding the full scope of available benefits before the discussion." at bounding box center [440, 116] width 300 height 19
click at [290, 104] on input "a. Understanding the full scope of available benefits before the discussion." at bounding box center [290, 101] width 0 height 6
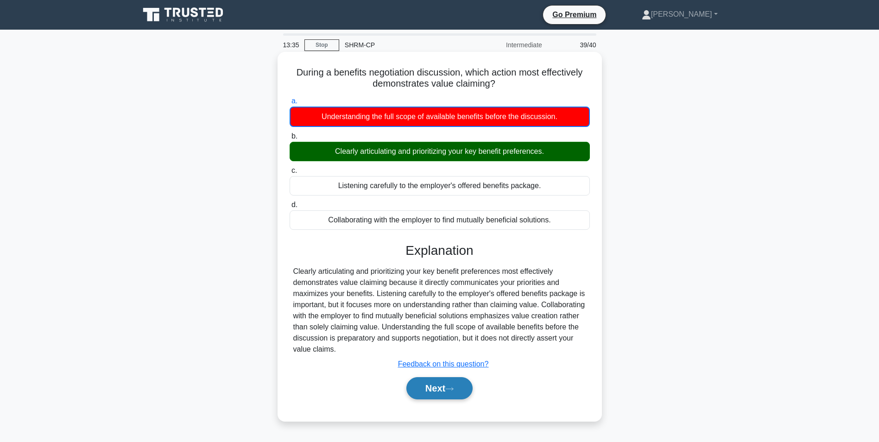
click at [448, 386] on button "Next" at bounding box center [440, 388] width 66 height 22
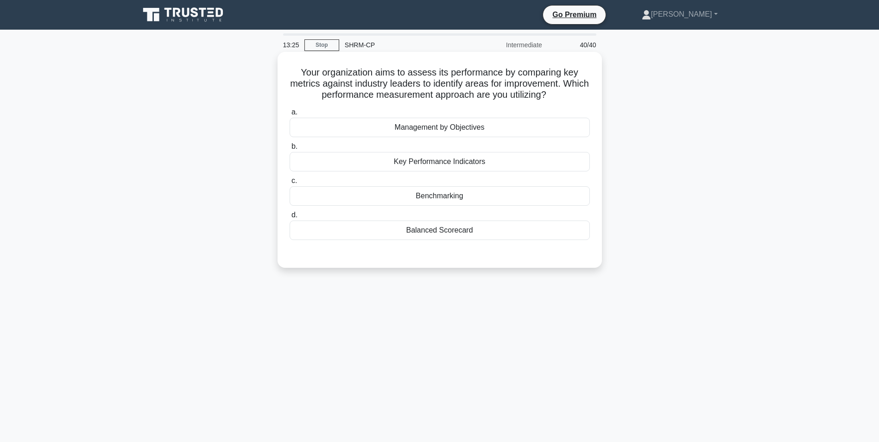
click at [461, 165] on div "Key Performance Indicators" at bounding box center [440, 161] width 300 height 19
click at [290, 150] on input "b. Key Performance Indicators" at bounding box center [290, 147] width 0 height 6
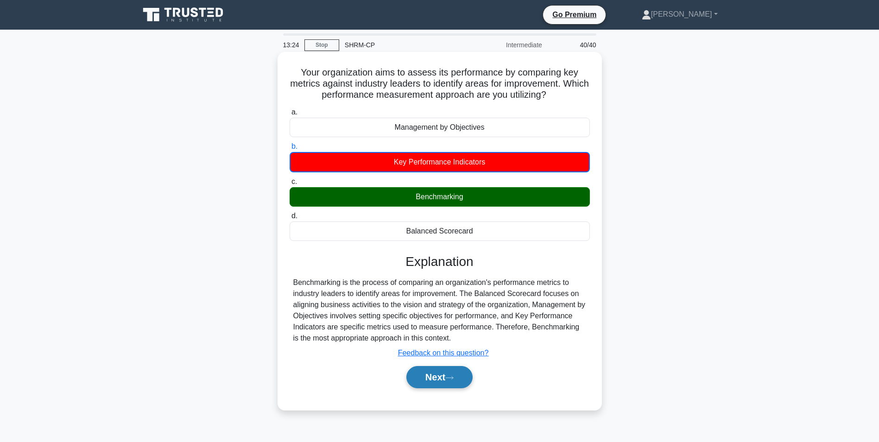
click at [432, 369] on button "Next" at bounding box center [440, 377] width 66 height 22
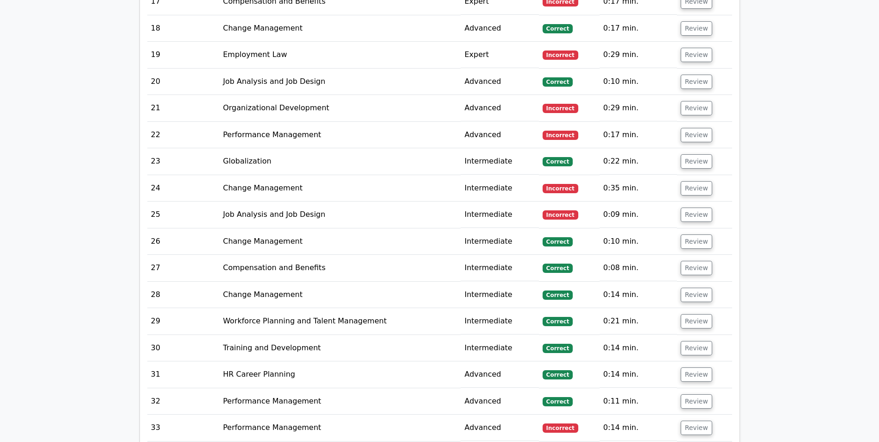
scroll to position [1993, 0]
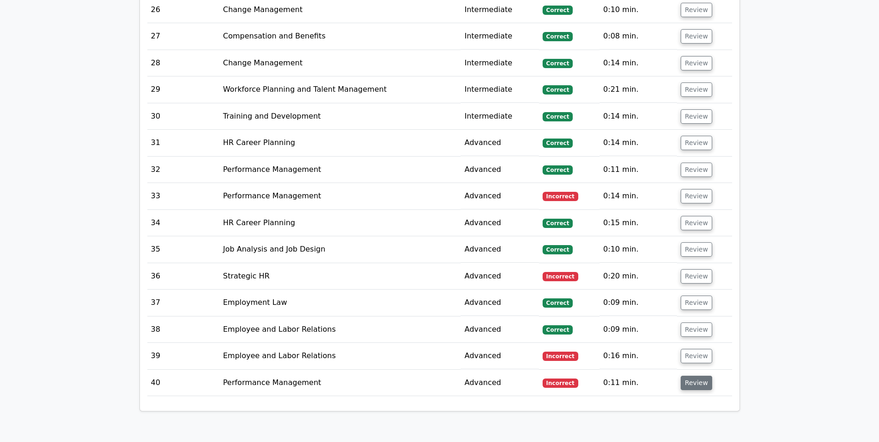
click at [698, 376] on button "Review" at bounding box center [697, 383] width 32 height 14
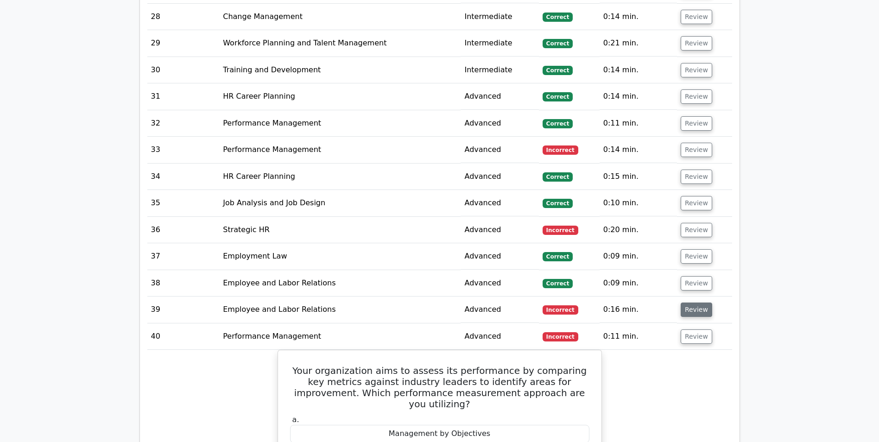
click at [685, 303] on button "Review" at bounding box center [697, 310] width 32 height 14
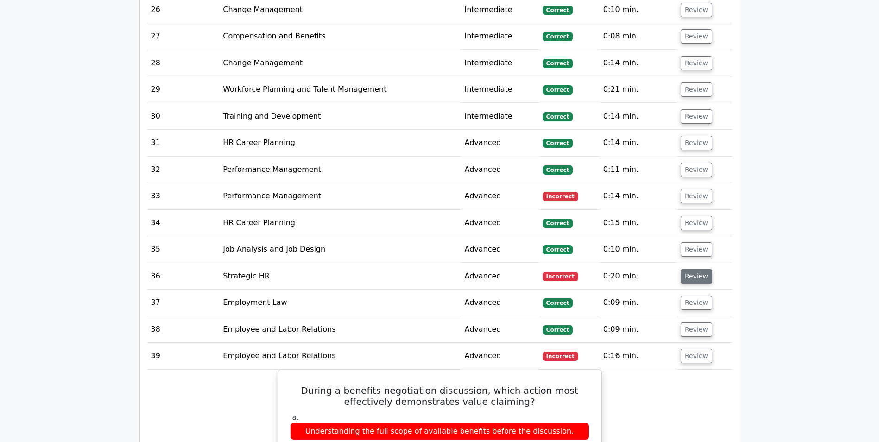
click at [686, 269] on button "Review" at bounding box center [697, 276] width 32 height 14
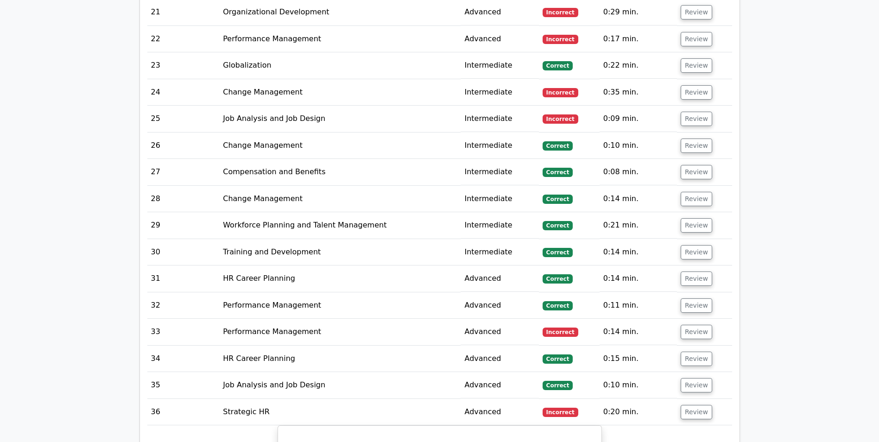
scroll to position [1808, 0]
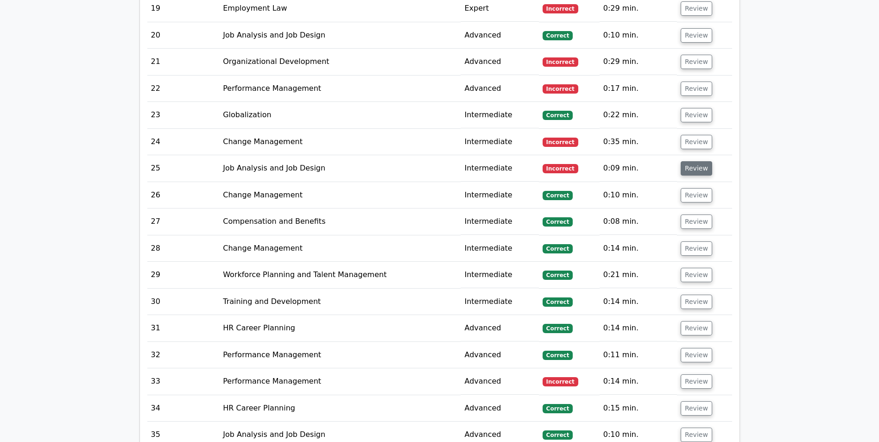
click at [696, 165] on button "Review" at bounding box center [697, 168] width 32 height 14
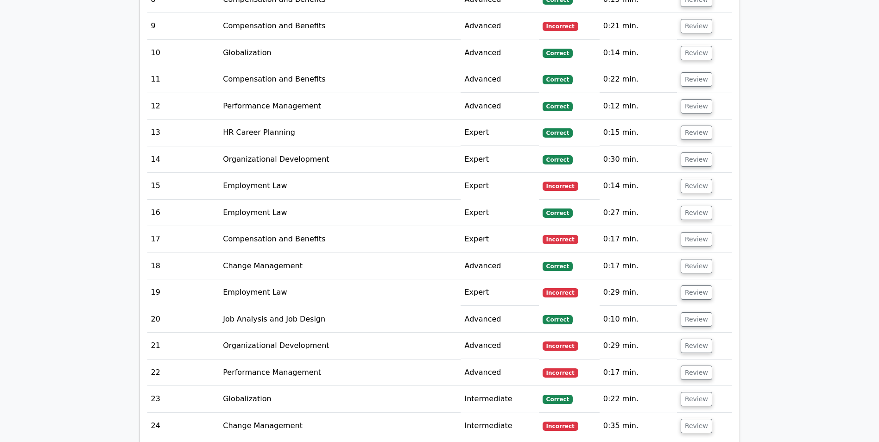
scroll to position [1437, 0]
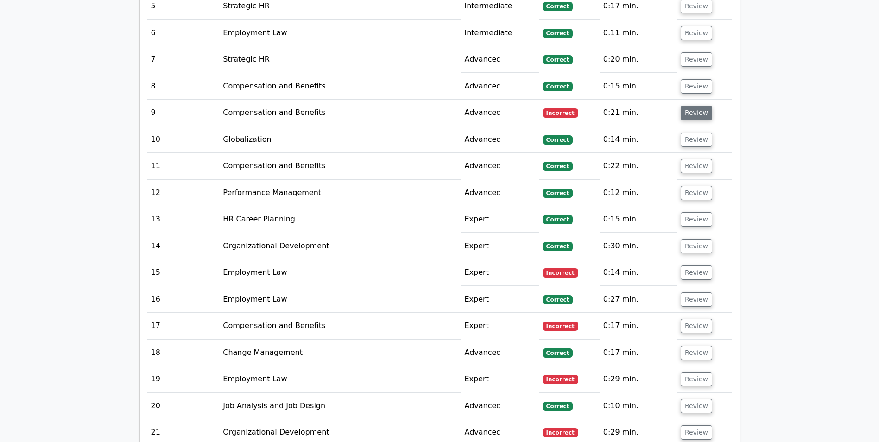
click at [693, 106] on button "Review" at bounding box center [697, 113] width 32 height 14
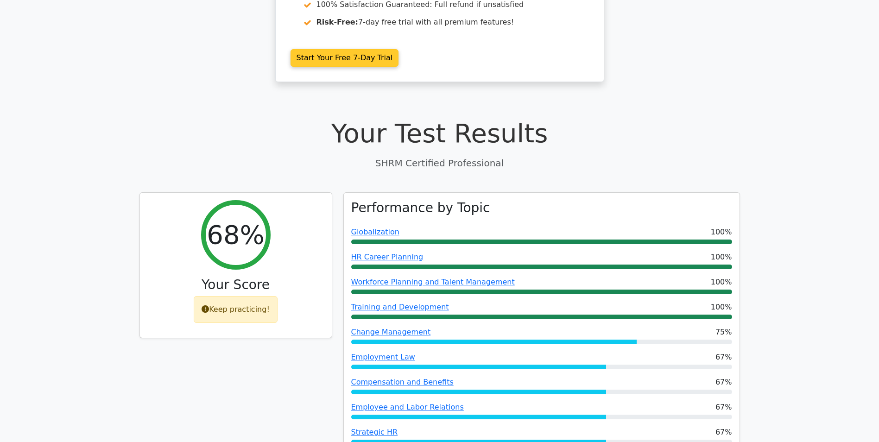
scroll to position [93, 0]
